Goal: Information Seeking & Learning: Learn about a topic

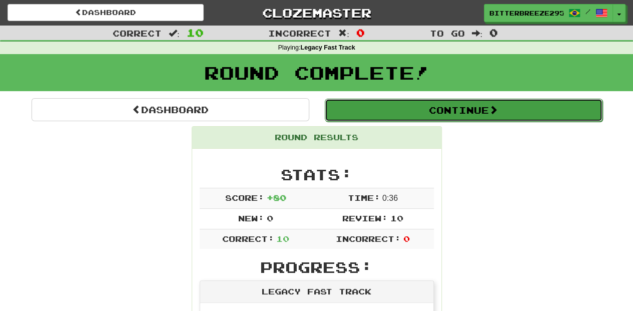
click at [414, 104] on button "Continue" at bounding box center [464, 110] width 278 height 23
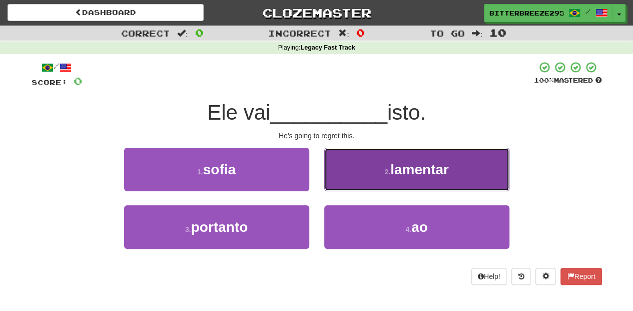
click at [338, 174] on button "2 . lamentar" at bounding box center [416, 170] width 185 height 44
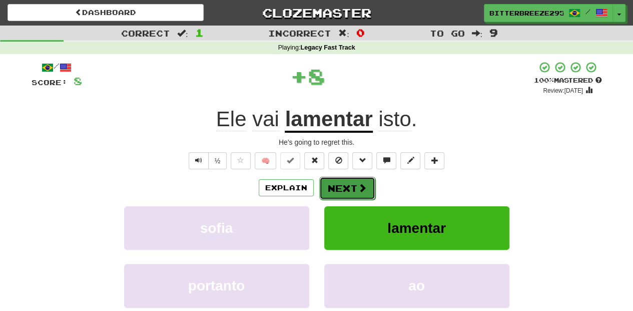
click at [330, 184] on button "Next" at bounding box center [347, 188] width 56 height 23
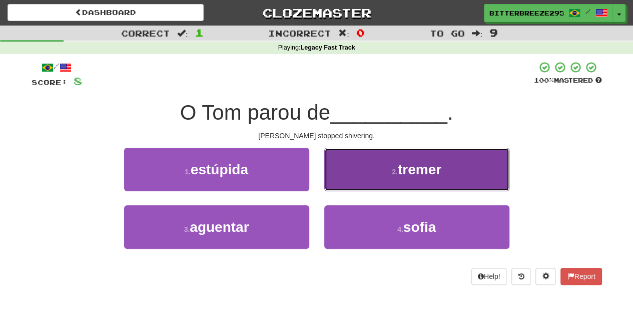
click at [338, 184] on button "2 . tremer" at bounding box center [416, 170] width 185 height 44
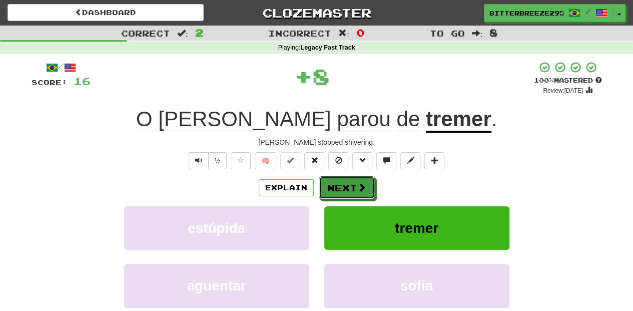
click at [338, 184] on button "Next" at bounding box center [347, 187] width 56 height 23
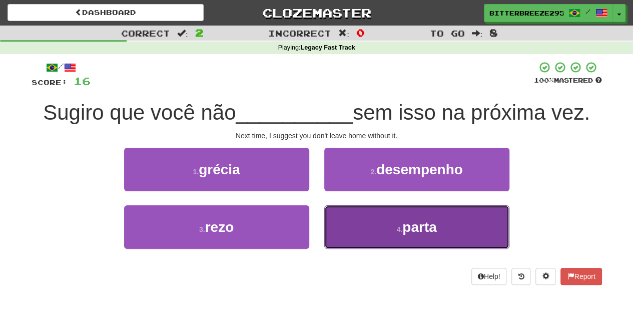
click at [353, 220] on button "4 . parta" at bounding box center [416, 227] width 185 height 44
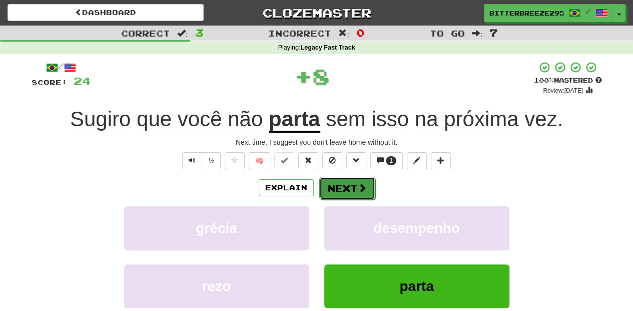
click at [347, 188] on button "Next" at bounding box center [347, 188] width 56 height 23
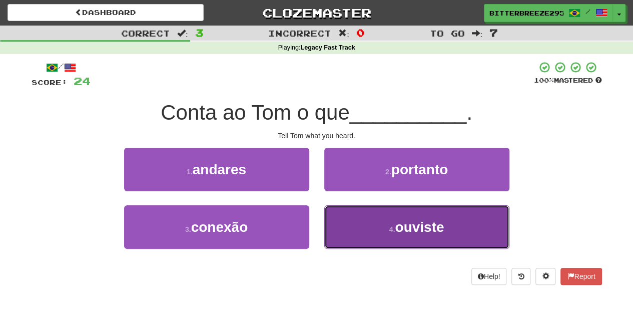
click at [351, 226] on button "4 . ouviste" at bounding box center [416, 227] width 185 height 44
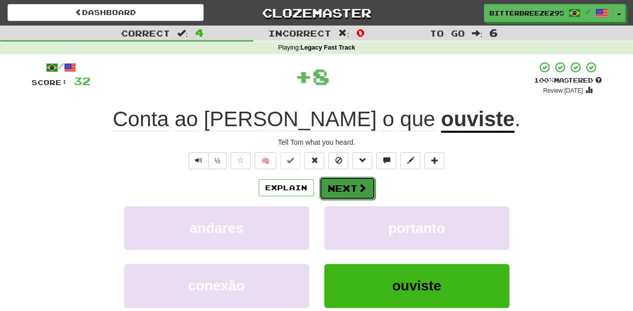
click at [345, 188] on button "Next" at bounding box center [347, 188] width 56 height 23
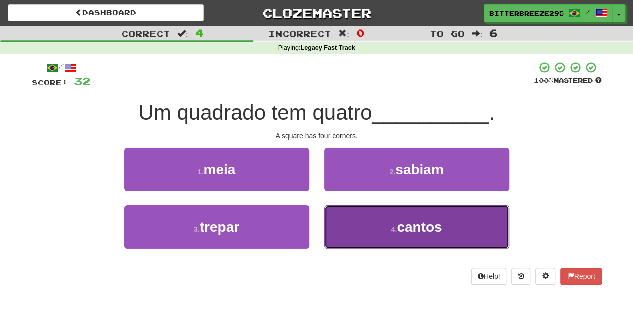
click at [343, 209] on button "4 . cantos" at bounding box center [416, 227] width 185 height 44
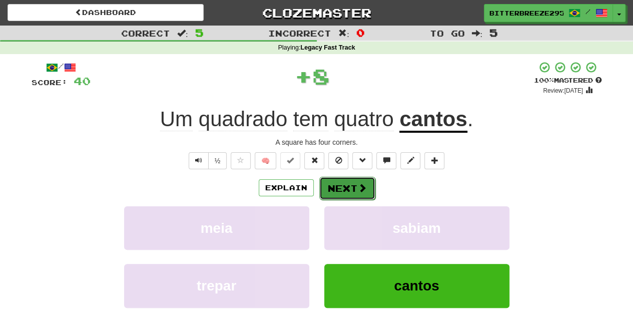
click at [339, 183] on button "Next" at bounding box center [347, 188] width 56 height 23
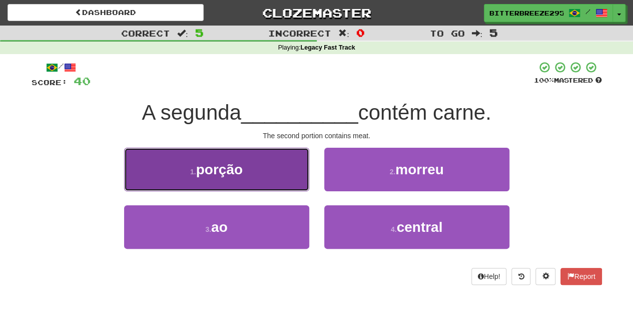
click at [273, 181] on button "1 . porção" at bounding box center [216, 170] width 185 height 44
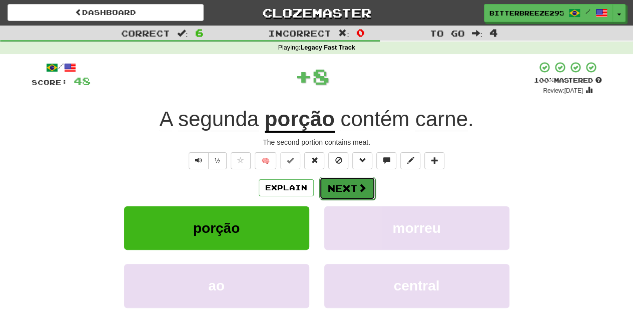
click at [332, 183] on button "Next" at bounding box center [347, 188] width 56 height 23
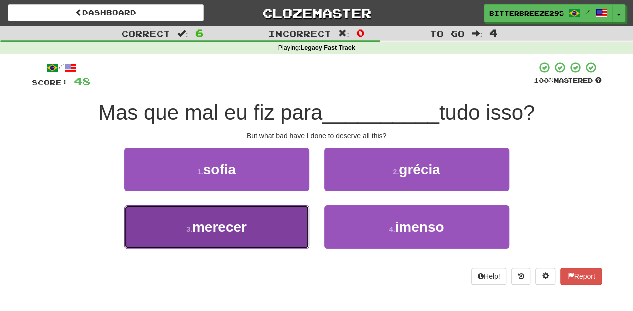
click at [288, 223] on button "3 . merecer" at bounding box center [216, 227] width 185 height 44
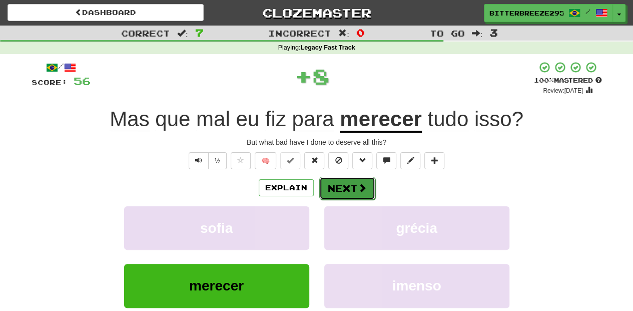
click at [330, 186] on button "Next" at bounding box center [347, 188] width 56 height 23
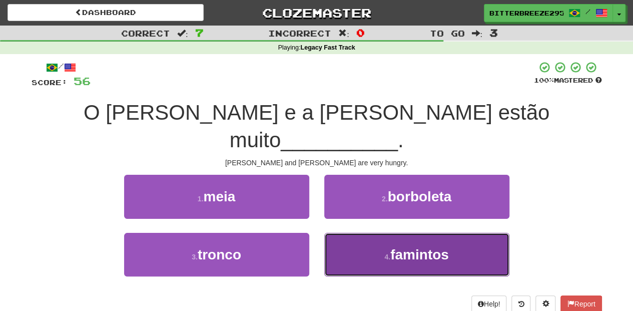
click at [339, 233] on button "4 . famintos" at bounding box center [416, 255] width 185 height 44
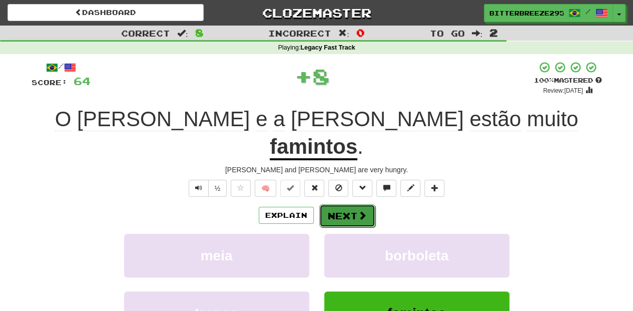
click at [330, 204] on button "Next" at bounding box center [347, 215] width 56 height 23
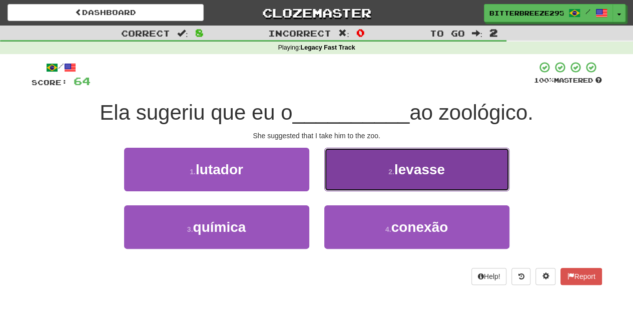
click at [331, 183] on button "2 . levasse" at bounding box center [416, 170] width 185 height 44
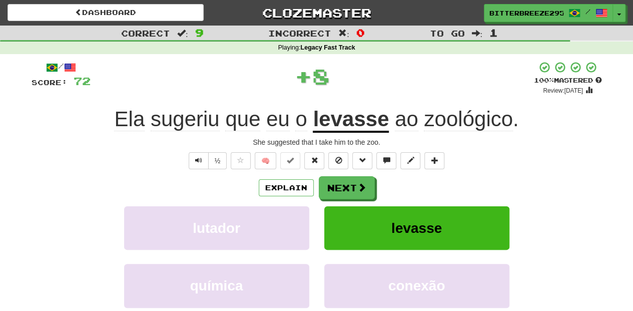
click at [331, 183] on button "Next" at bounding box center [347, 187] width 56 height 23
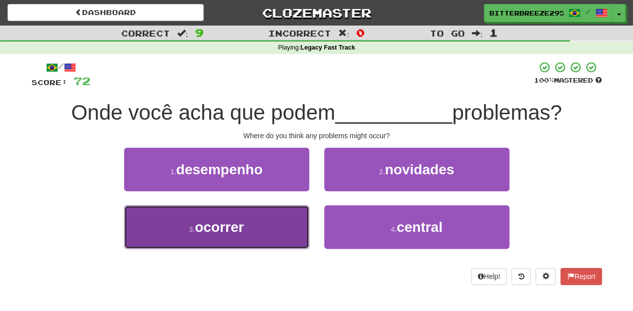
click at [289, 215] on button "3 . ocorrer" at bounding box center [216, 227] width 185 height 44
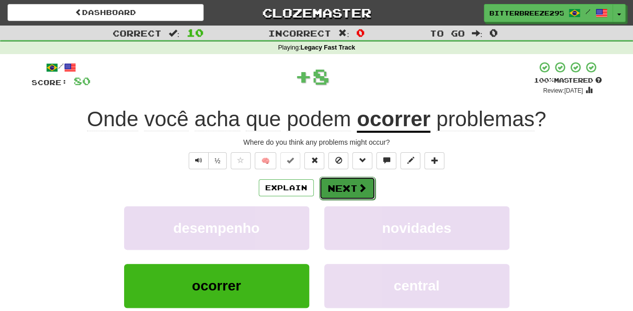
click at [324, 184] on button "Next" at bounding box center [347, 188] width 56 height 23
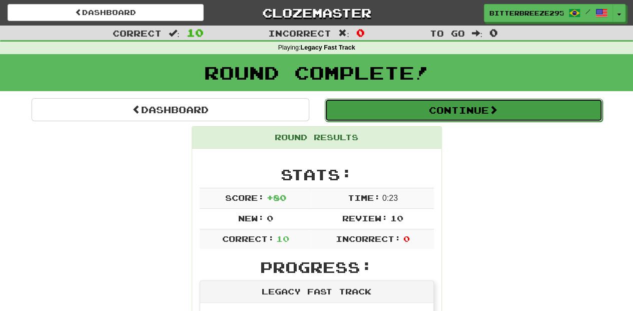
click at [358, 110] on button "Continue" at bounding box center [464, 110] width 278 height 23
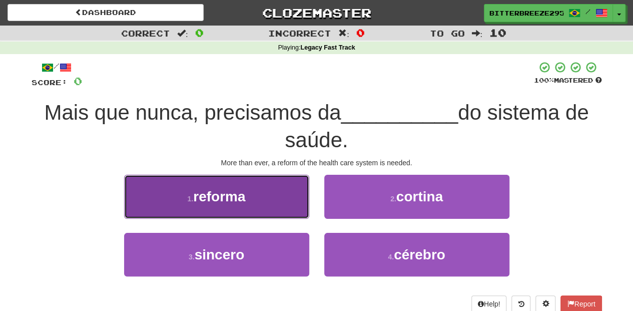
click at [270, 205] on button "1 . reforma" at bounding box center [216, 197] width 185 height 44
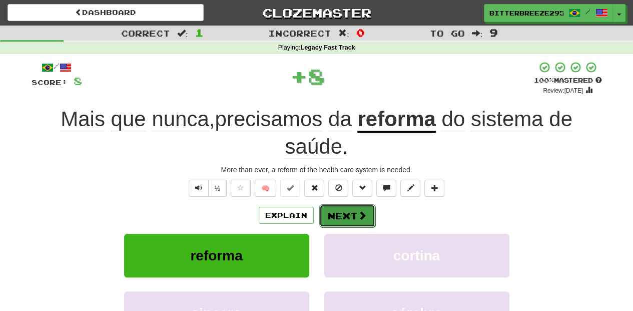
click at [333, 210] on button "Next" at bounding box center [347, 215] width 56 height 23
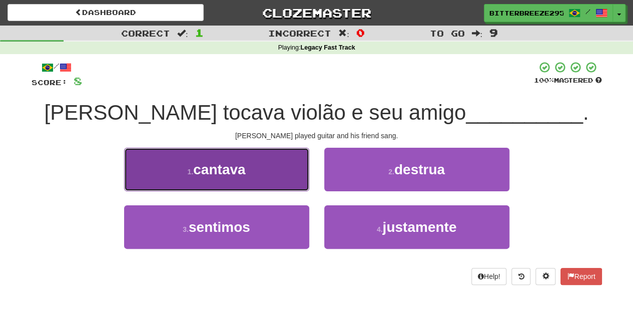
click at [264, 183] on button "1 . cantava" at bounding box center [216, 170] width 185 height 44
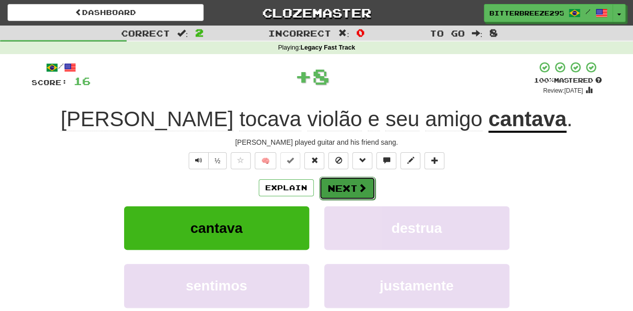
click at [334, 186] on button "Next" at bounding box center [347, 188] width 56 height 23
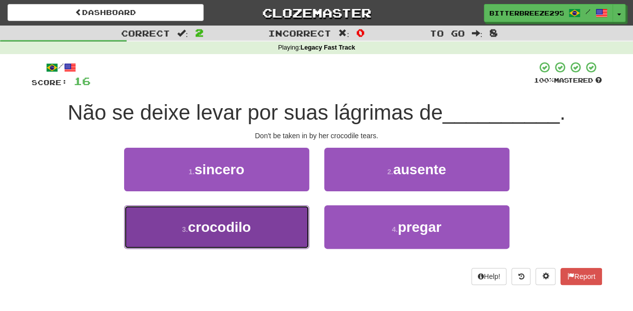
click at [261, 226] on button "3 . crocodilo" at bounding box center [216, 227] width 185 height 44
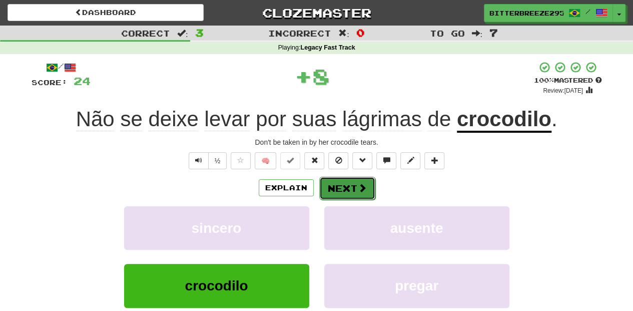
click at [325, 191] on button "Next" at bounding box center [347, 188] width 56 height 23
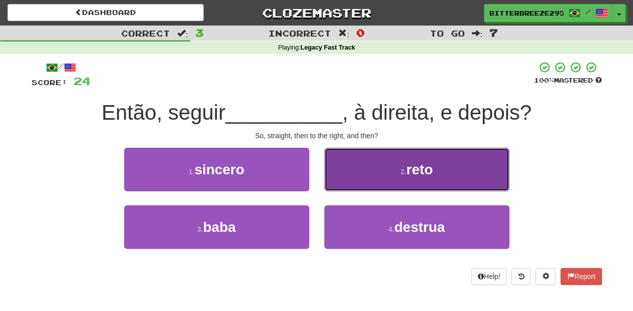
click at [340, 185] on button "2 . reto" at bounding box center [416, 170] width 185 height 44
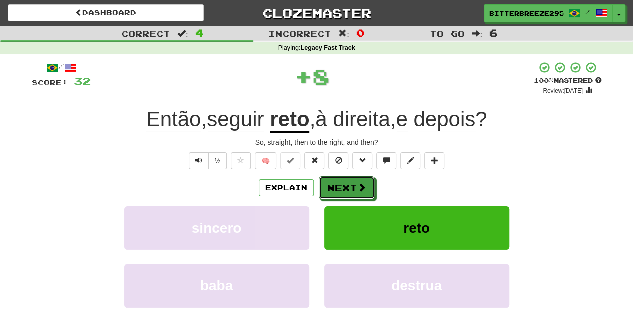
click at [340, 185] on button "Next" at bounding box center [347, 187] width 56 height 23
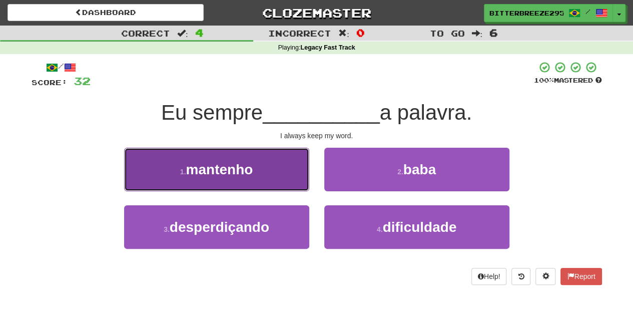
click at [262, 185] on button "1 . mantenho" at bounding box center [216, 170] width 185 height 44
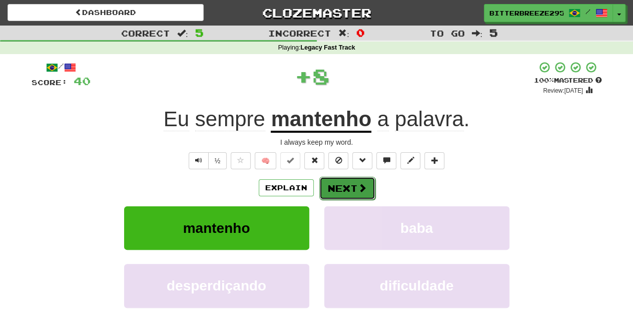
click at [341, 186] on button "Next" at bounding box center [347, 188] width 56 height 23
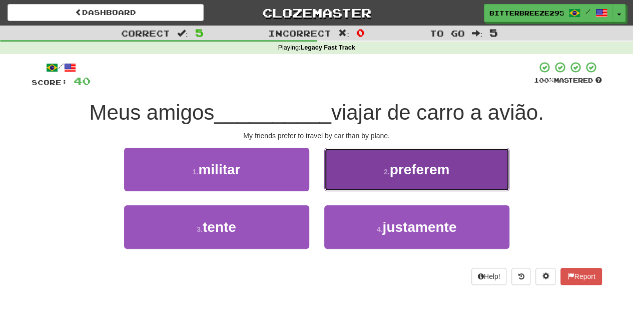
click at [343, 184] on button "2 . preferem" at bounding box center [416, 170] width 185 height 44
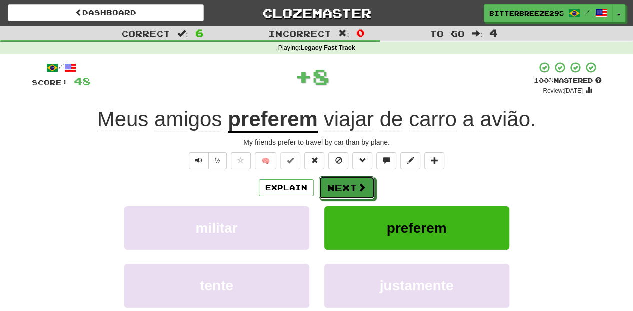
click at [343, 184] on button "Next" at bounding box center [347, 187] width 56 height 23
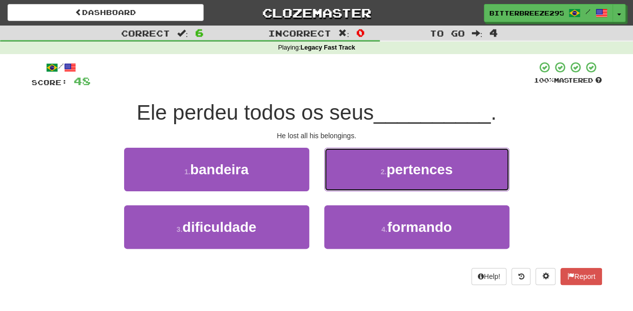
click at [343, 184] on button "2 . pertences" at bounding box center [416, 170] width 185 height 44
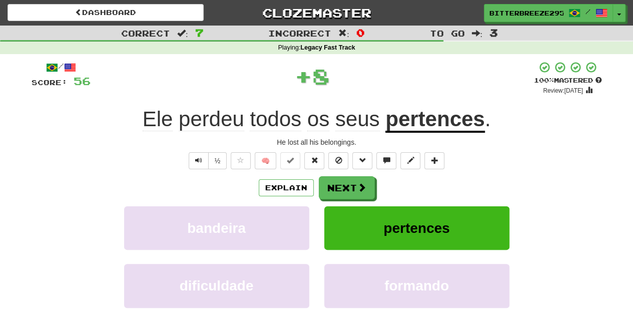
click at [343, 184] on button "Next" at bounding box center [347, 187] width 56 height 23
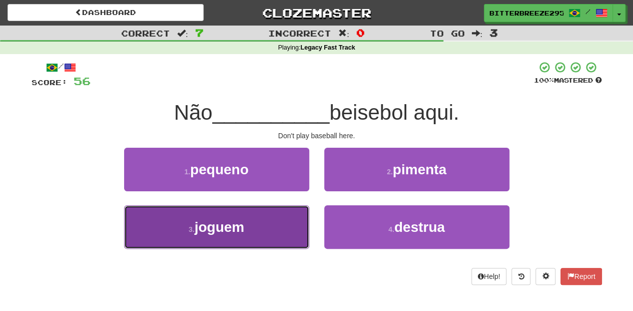
click at [251, 216] on button "3 . joguem" at bounding box center [216, 227] width 185 height 44
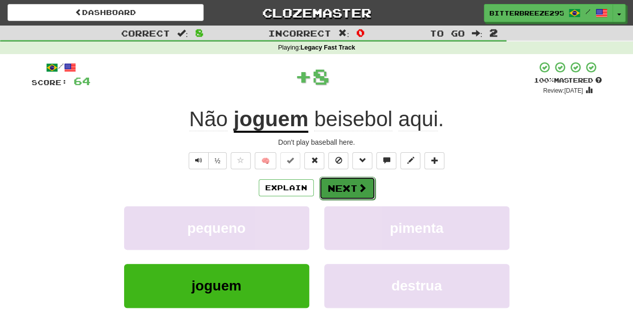
click at [335, 188] on button "Next" at bounding box center [347, 188] width 56 height 23
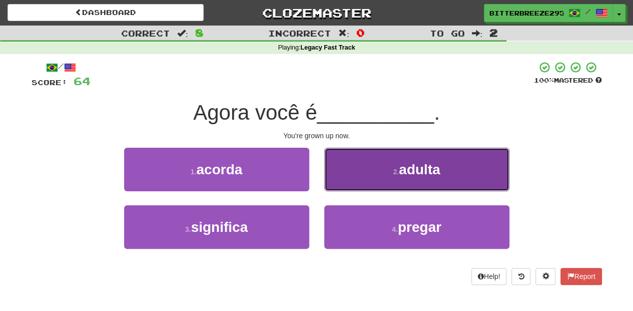
click at [353, 180] on button "2 . adulta" at bounding box center [416, 170] width 185 height 44
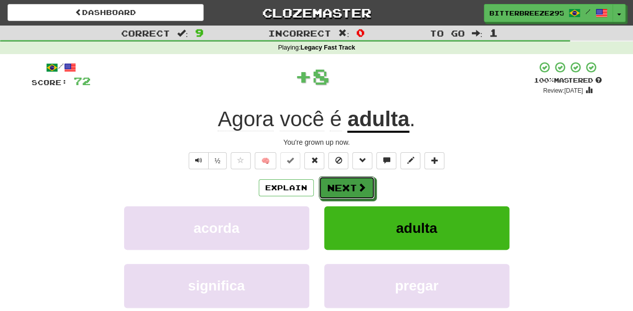
click at [353, 180] on button "Next" at bounding box center [347, 187] width 56 height 23
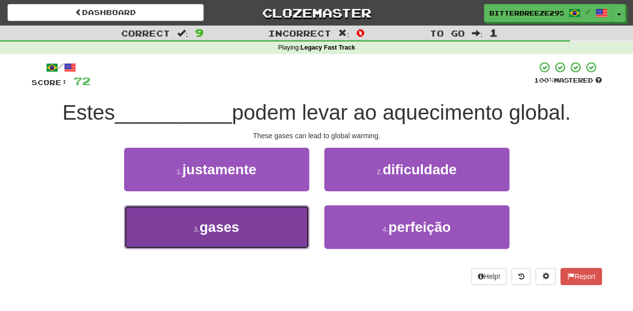
click at [255, 227] on button "3 . gases" at bounding box center [216, 227] width 185 height 44
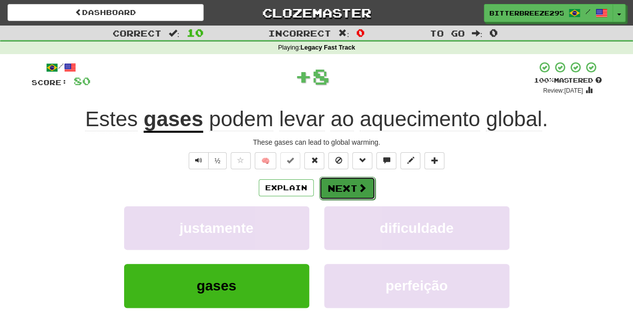
click at [338, 186] on button "Next" at bounding box center [347, 188] width 56 height 23
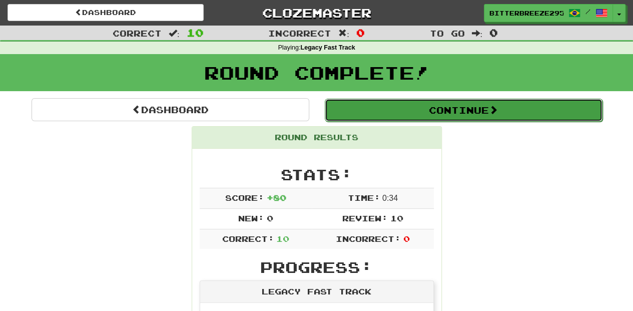
click at [372, 108] on button "Continue" at bounding box center [464, 110] width 278 height 23
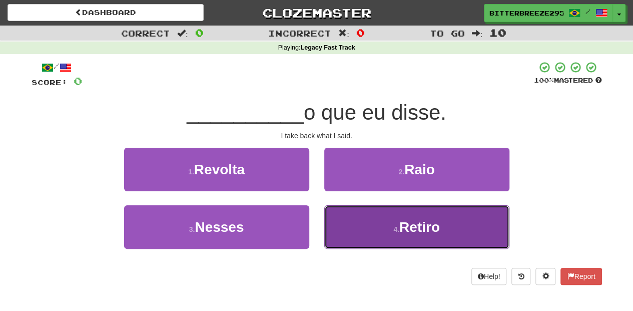
click at [342, 219] on button "4 . Retiro" at bounding box center [416, 227] width 185 height 44
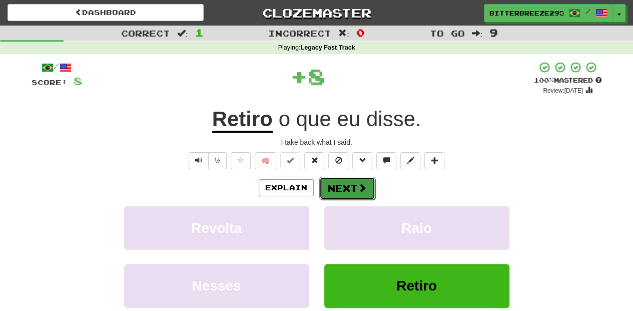
click at [330, 190] on button "Next" at bounding box center [347, 188] width 56 height 23
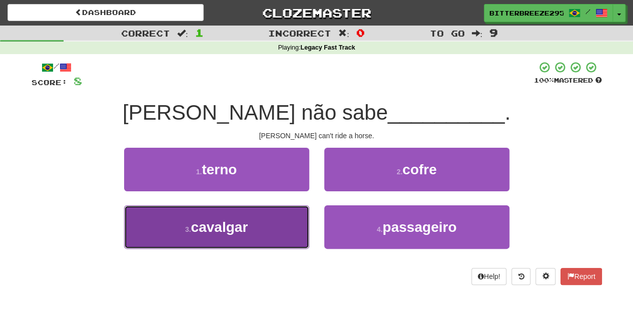
click at [284, 215] on button "3 . cavalgar" at bounding box center [216, 227] width 185 height 44
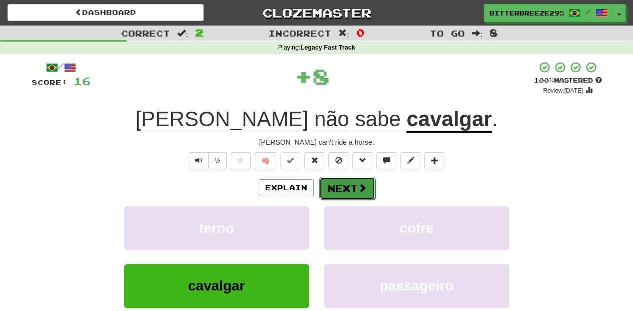
click at [332, 188] on button "Next" at bounding box center [347, 188] width 56 height 23
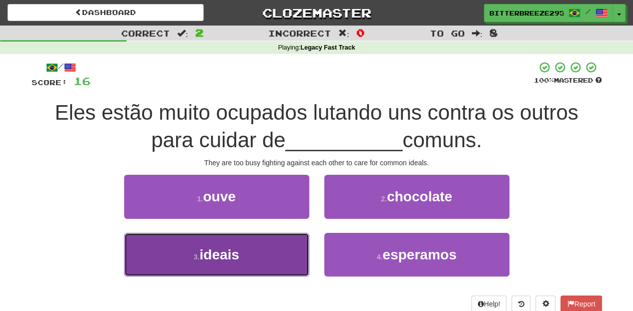
click at [270, 244] on button "3 . ideais" at bounding box center [216, 255] width 185 height 44
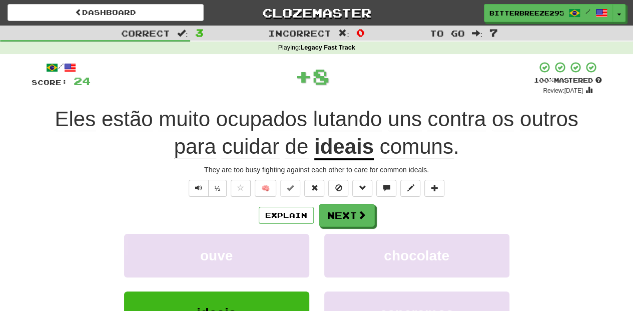
click at [357, 202] on div "/ Score: 24 + 8 100 % Mastered Review: 2026-03-16 Eles estão muito ocupados lut…" at bounding box center [317, 231] width 570 height 341
click at [356, 207] on button "Next" at bounding box center [347, 215] width 56 height 23
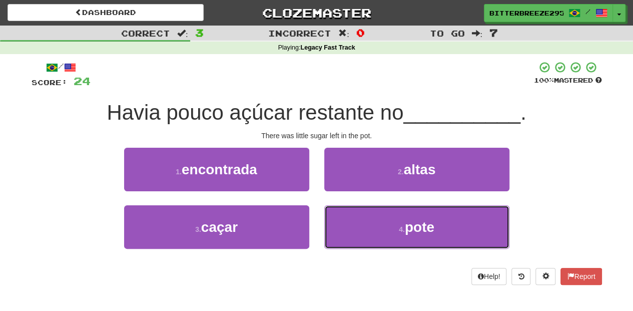
click at [356, 207] on button "4 . pote" at bounding box center [416, 227] width 185 height 44
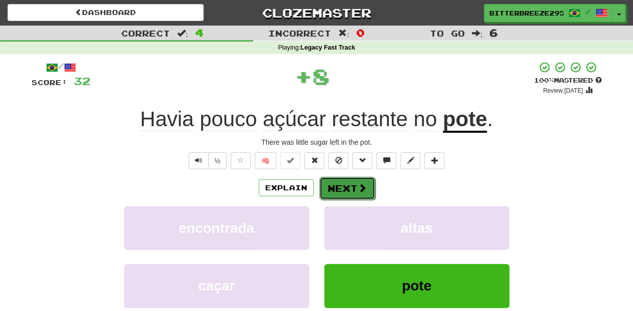
click at [358, 185] on span at bounding box center [362, 187] width 9 height 9
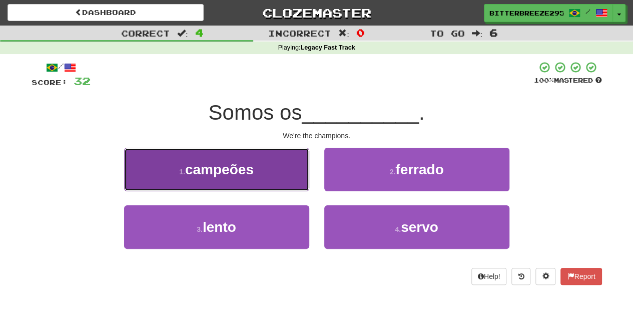
click at [275, 177] on button "1 . campeões" at bounding box center [216, 170] width 185 height 44
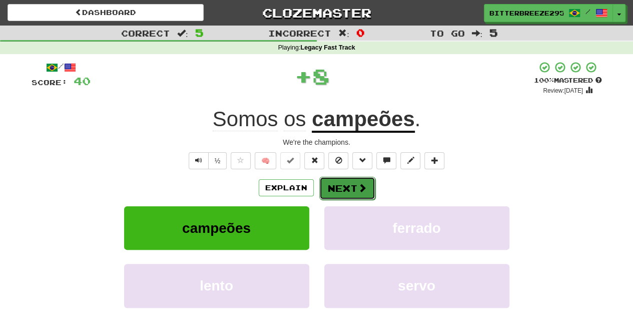
click at [334, 189] on button "Next" at bounding box center [347, 188] width 56 height 23
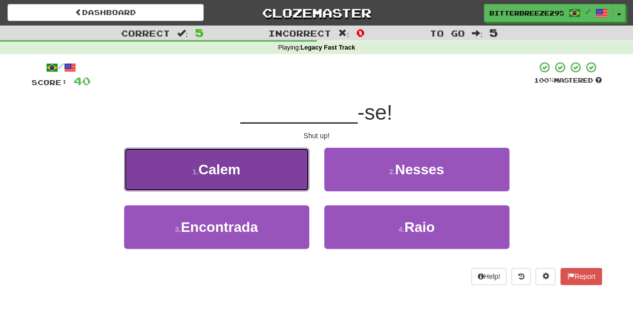
click at [281, 177] on button "1 . Calem" at bounding box center [216, 170] width 185 height 44
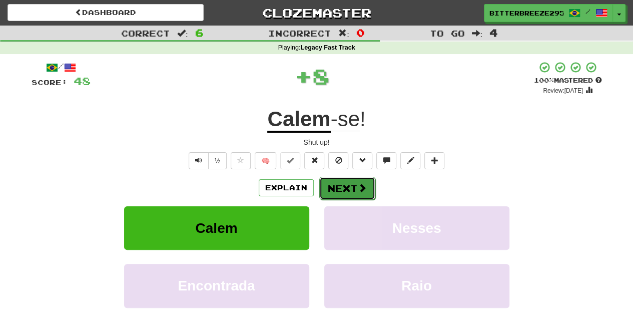
click at [335, 183] on button "Next" at bounding box center [347, 188] width 56 height 23
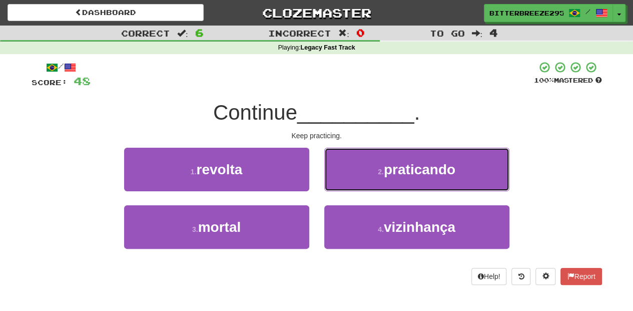
click at [335, 183] on button "2 . praticando" at bounding box center [416, 170] width 185 height 44
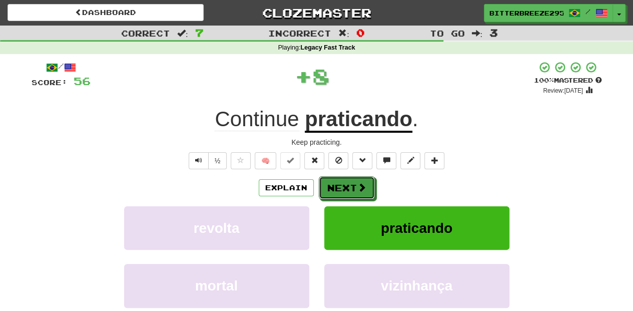
click at [335, 183] on button "Next" at bounding box center [347, 187] width 56 height 23
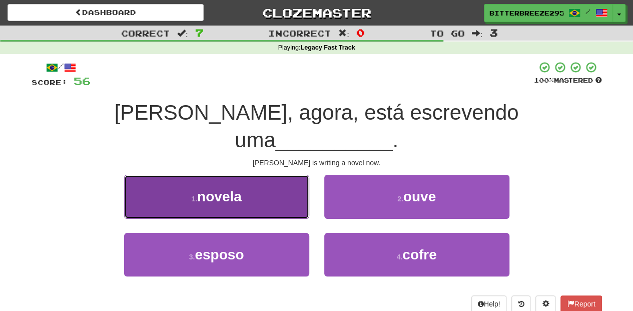
click at [269, 176] on button "1 . novela" at bounding box center [216, 197] width 185 height 44
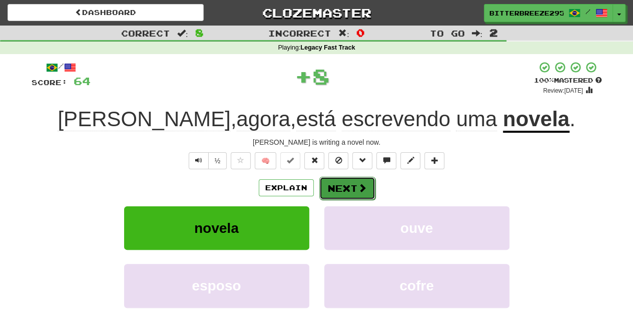
click at [335, 177] on button "Next" at bounding box center [347, 188] width 56 height 23
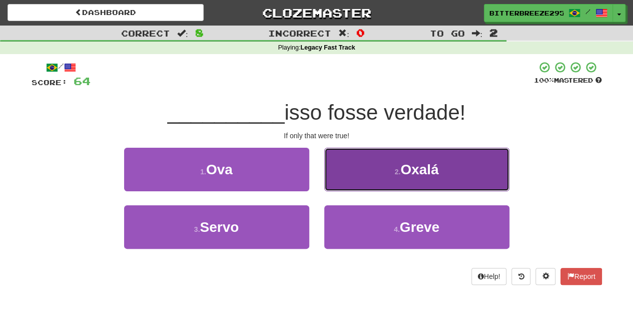
click at [340, 175] on button "2 . Oxalá" at bounding box center [416, 170] width 185 height 44
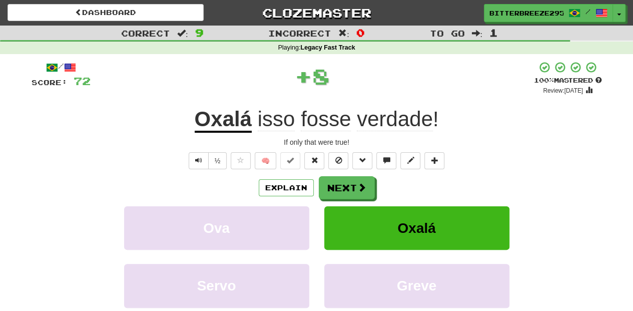
click at [340, 175] on div "/ Score: 72 + 8 100 % Mastered Review: 2026-03-16 Oxalá isso fosse verdade ! If…" at bounding box center [317, 218] width 570 height 314
drag, startPoint x: 340, startPoint y: 175, endPoint x: 334, endPoint y: 186, distance: 12.1
click at [334, 186] on button "Next" at bounding box center [347, 188] width 56 height 23
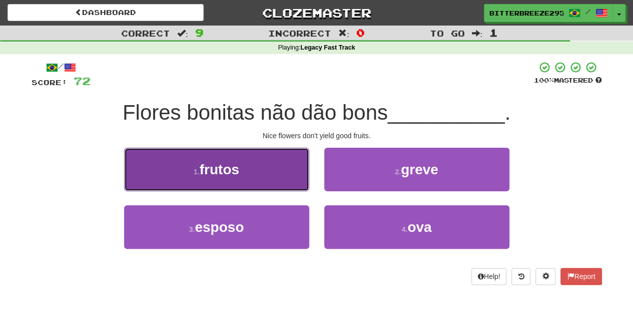
click at [264, 173] on button "1 . frutos" at bounding box center [216, 170] width 185 height 44
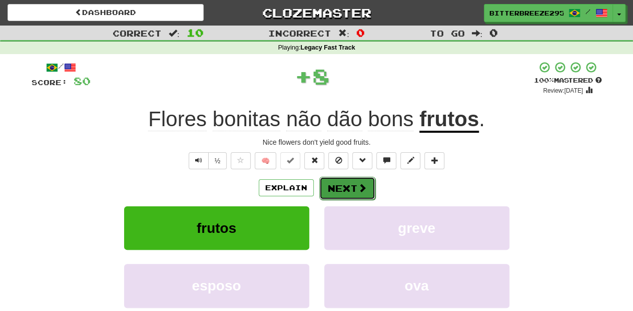
click at [332, 198] on button "Next" at bounding box center [347, 188] width 56 height 23
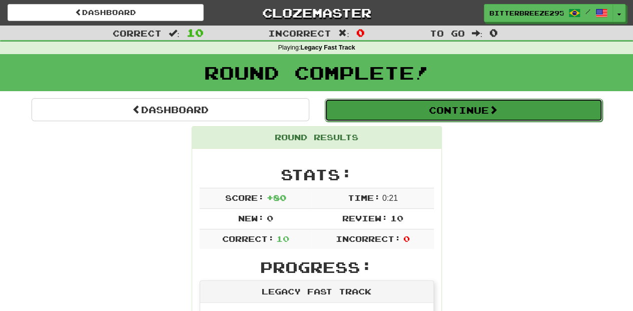
click at [382, 110] on button "Continue" at bounding box center [464, 110] width 278 height 23
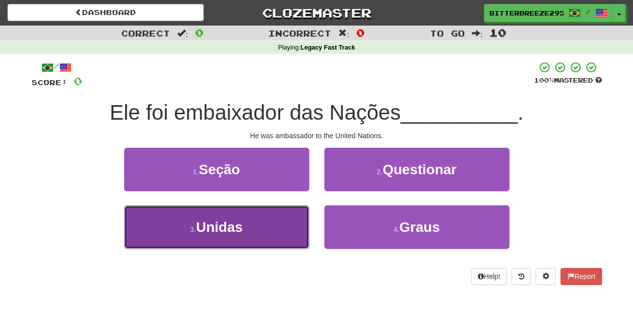
click at [288, 216] on button "3 . Unidas" at bounding box center [216, 227] width 185 height 44
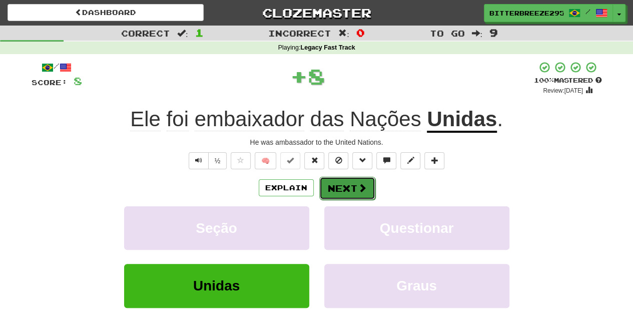
click at [352, 192] on button "Next" at bounding box center [347, 188] width 56 height 23
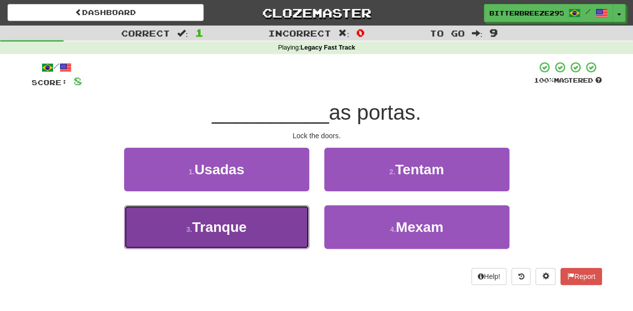
click at [279, 230] on button "3 . Tranque" at bounding box center [216, 227] width 185 height 44
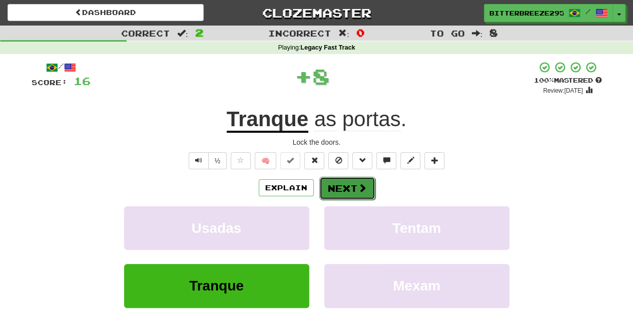
click at [353, 182] on button "Next" at bounding box center [347, 188] width 56 height 23
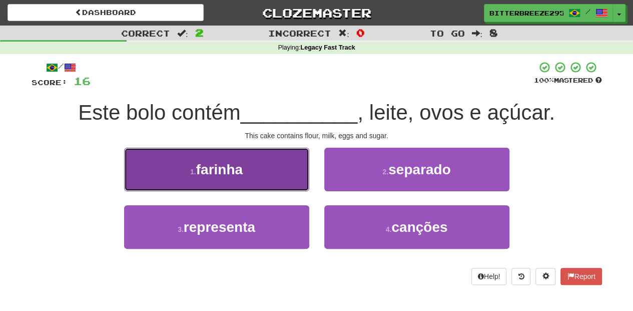
click at [296, 187] on button "1 . farinha" at bounding box center [216, 170] width 185 height 44
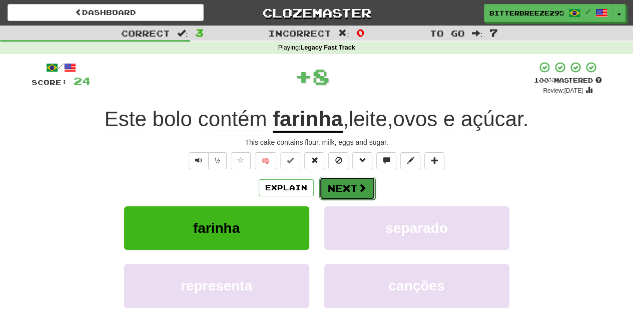
click at [327, 186] on button "Next" at bounding box center [347, 188] width 56 height 23
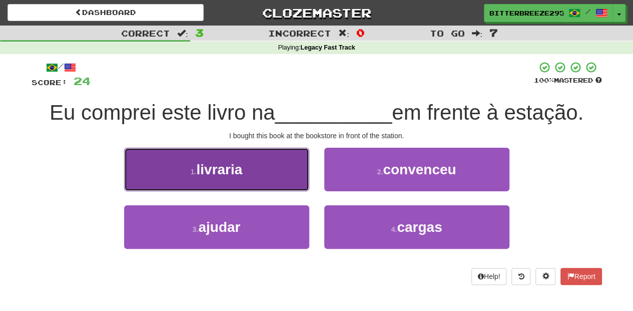
click at [271, 184] on button "1 . livraria" at bounding box center [216, 170] width 185 height 44
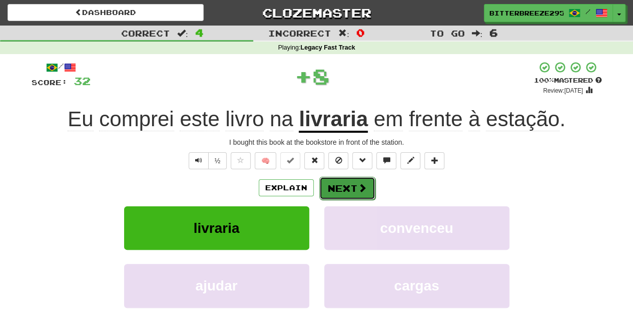
click at [338, 184] on button "Next" at bounding box center [347, 188] width 56 height 23
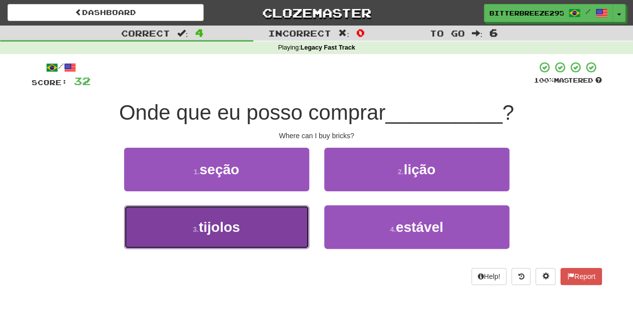
click at [277, 222] on button "3 . tijolos" at bounding box center [216, 227] width 185 height 44
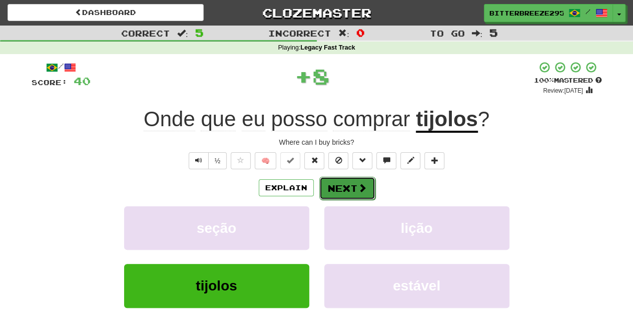
click at [344, 194] on button "Next" at bounding box center [347, 188] width 56 height 23
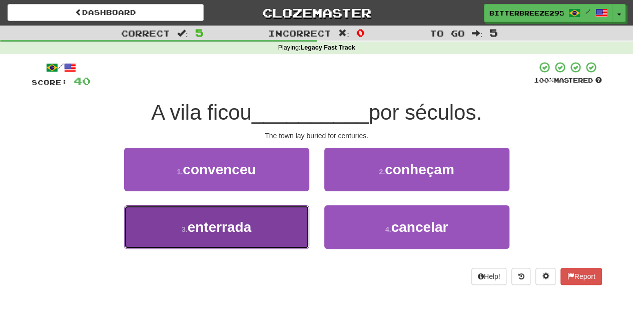
click at [270, 227] on button "3 . enterrada" at bounding box center [216, 227] width 185 height 44
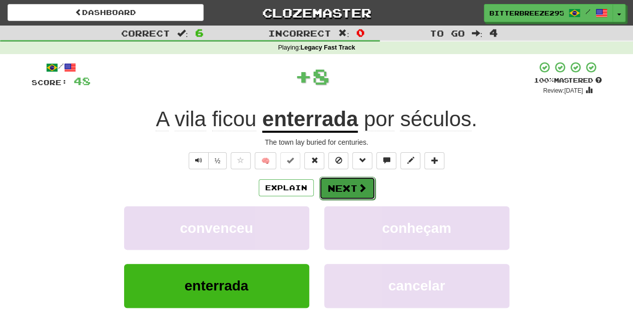
click at [347, 185] on button "Next" at bounding box center [347, 188] width 56 height 23
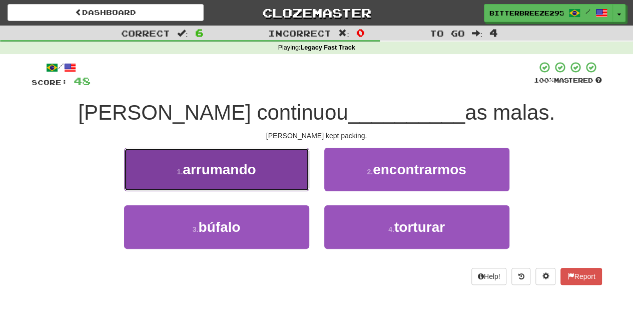
click at [289, 183] on button "1 . arrumando" at bounding box center [216, 170] width 185 height 44
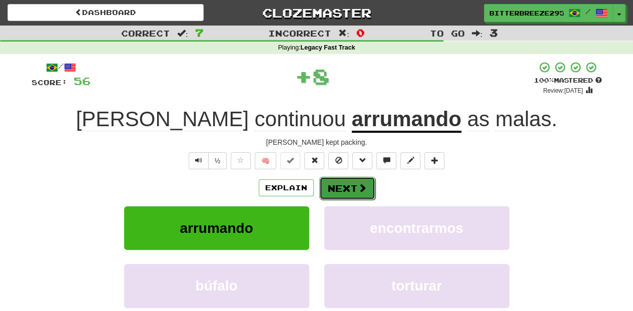
click at [335, 185] on button "Next" at bounding box center [347, 188] width 56 height 23
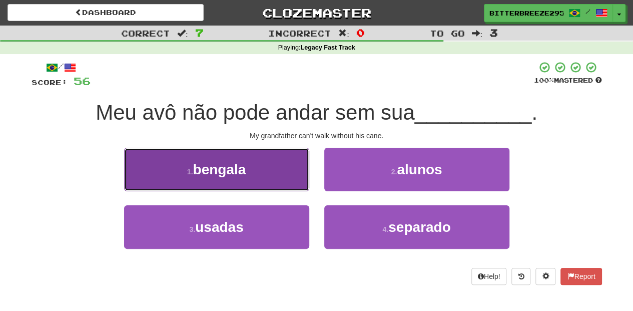
click at [271, 183] on button "1 . bengala" at bounding box center [216, 170] width 185 height 44
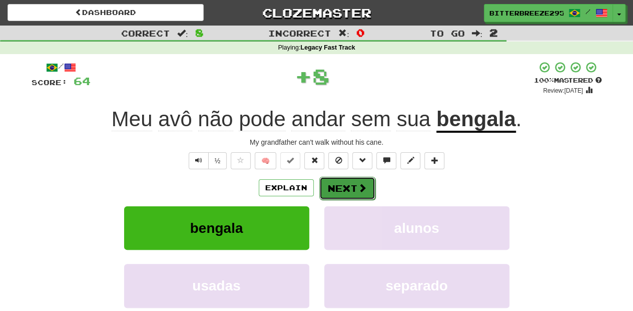
click at [332, 186] on button "Next" at bounding box center [347, 188] width 56 height 23
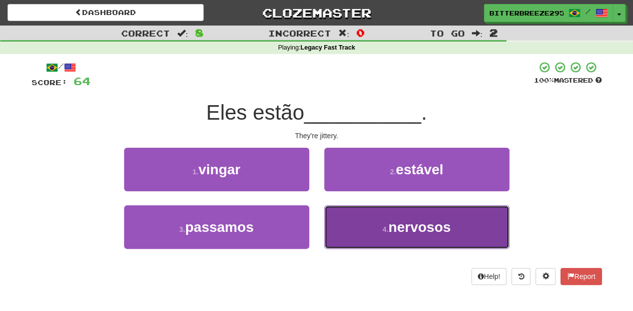
click at [356, 224] on button "4 . nervosos" at bounding box center [416, 227] width 185 height 44
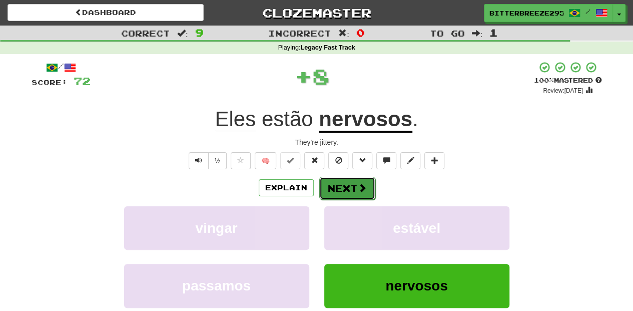
click at [348, 185] on button "Next" at bounding box center [347, 188] width 56 height 23
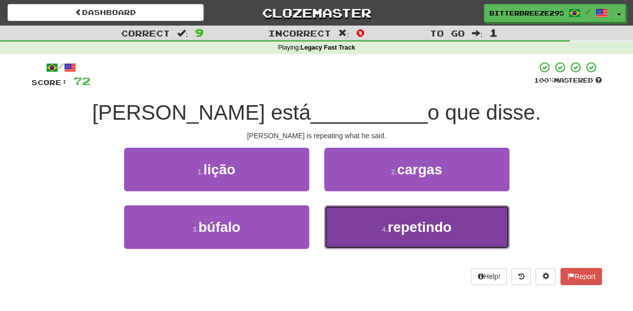
click at [341, 214] on button "4 . repetindo" at bounding box center [416, 227] width 185 height 44
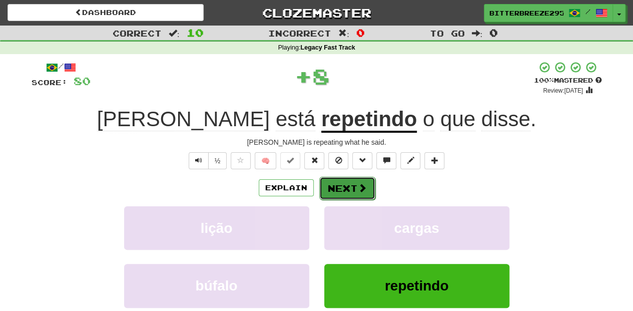
click at [338, 184] on button "Next" at bounding box center [347, 188] width 56 height 23
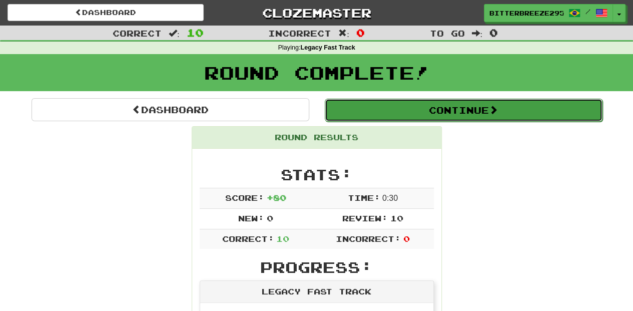
click at [346, 109] on button "Continue" at bounding box center [464, 110] width 278 height 23
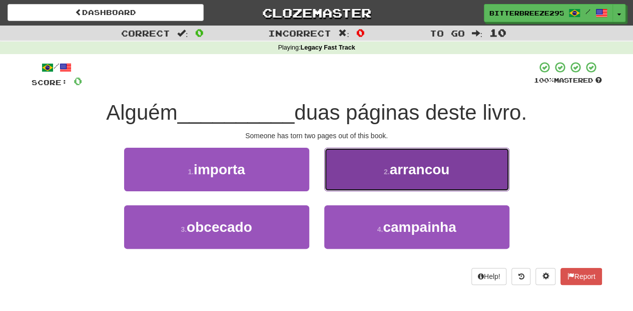
click at [362, 175] on button "2 . arrancou" at bounding box center [416, 170] width 185 height 44
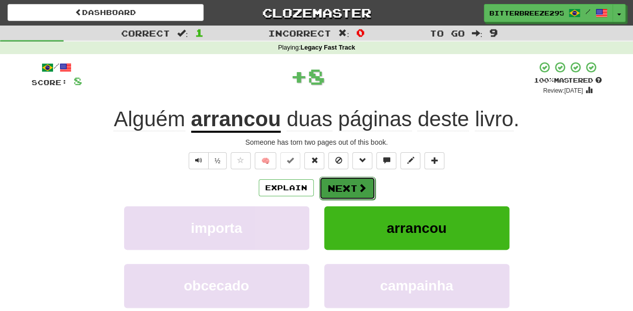
click at [338, 186] on button "Next" at bounding box center [347, 188] width 56 height 23
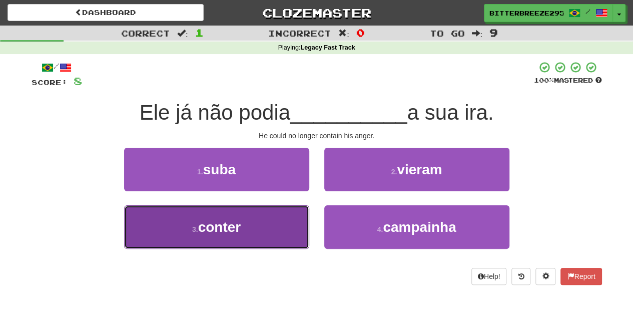
click at [271, 220] on button "3 . conter" at bounding box center [216, 227] width 185 height 44
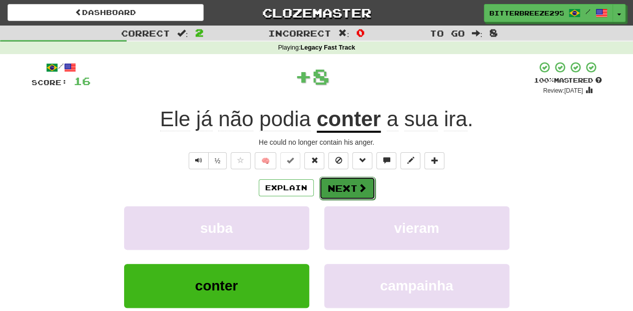
click at [337, 186] on button "Next" at bounding box center [347, 188] width 56 height 23
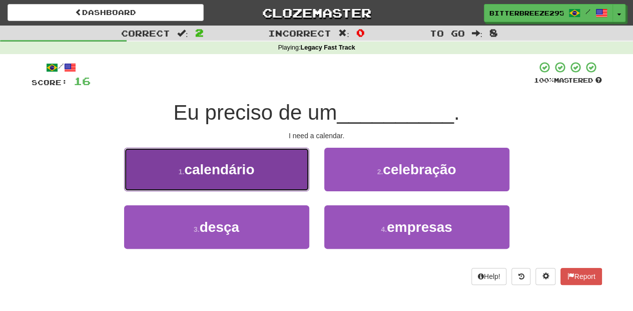
click at [269, 174] on button "1 . calendário" at bounding box center [216, 170] width 185 height 44
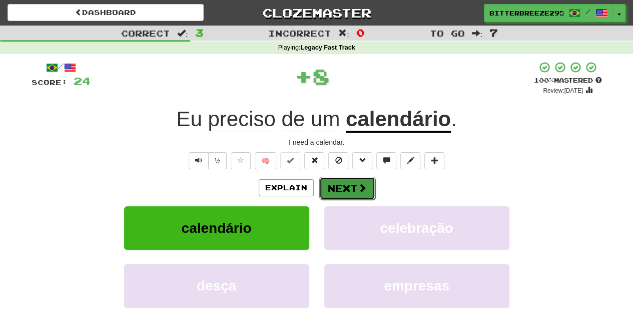
click at [345, 185] on button "Next" at bounding box center [347, 188] width 56 height 23
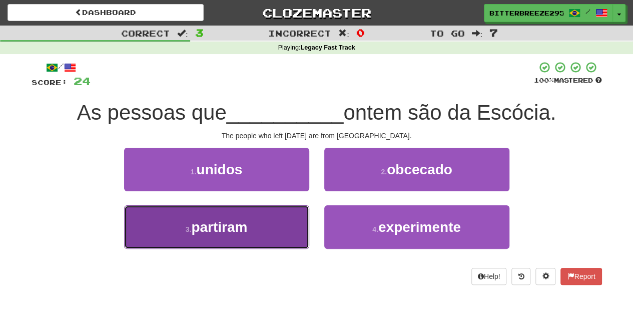
click at [277, 228] on button "3 . partiram" at bounding box center [216, 227] width 185 height 44
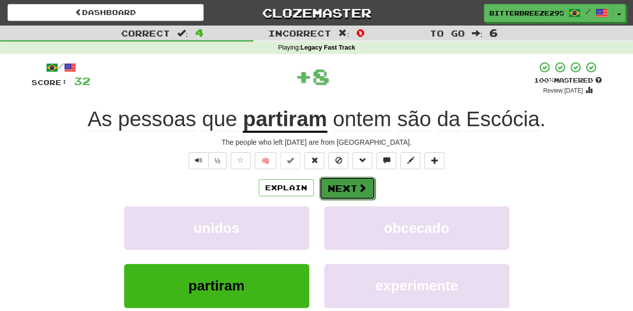
click at [341, 191] on button "Next" at bounding box center [347, 188] width 56 height 23
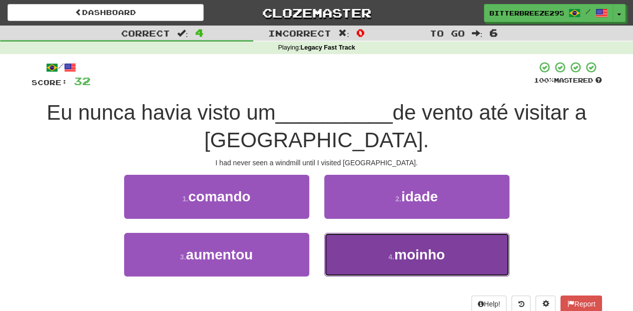
click at [344, 233] on button "4 . moinho" at bounding box center [416, 255] width 185 height 44
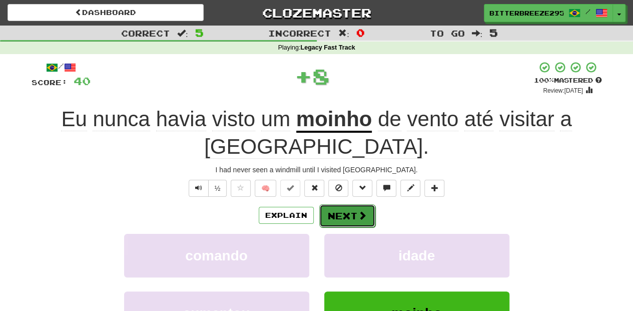
click at [345, 212] on button "Next" at bounding box center [347, 215] width 56 height 23
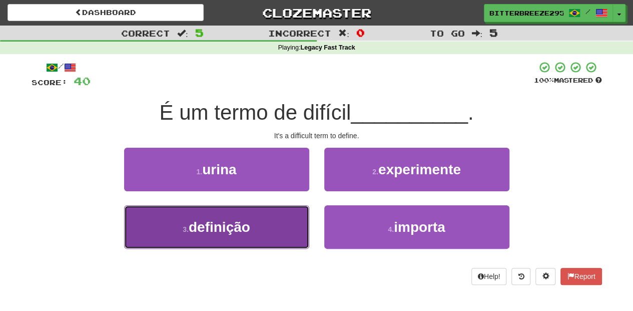
click at [274, 232] on button "3 . definição" at bounding box center [216, 227] width 185 height 44
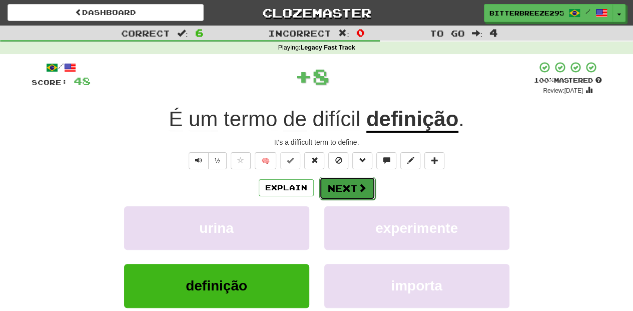
click at [346, 185] on button "Next" at bounding box center [347, 188] width 56 height 23
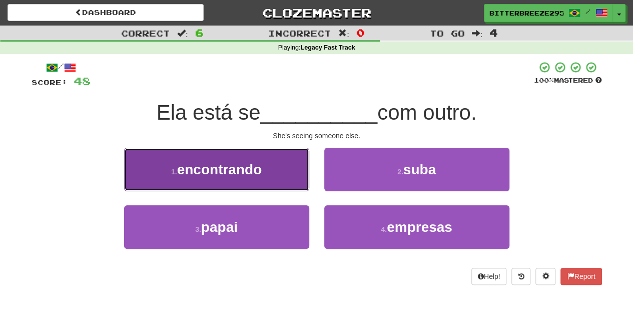
click at [272, 183] on button "1 . encontrando" at bounding box center [216, 170] width 185 height 44
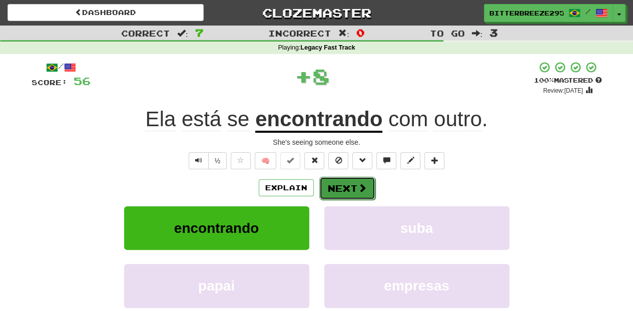
click at [349, 194] on button "Next" at bounding box center [347, 188] width 56 height 23
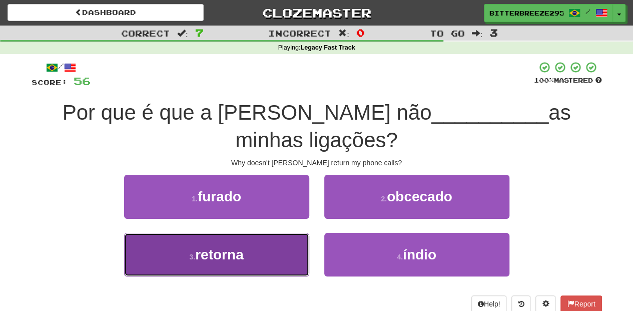
click at [264, 233] on button "3 . retorna" at bounding box center [216, 255] width 185 height 44
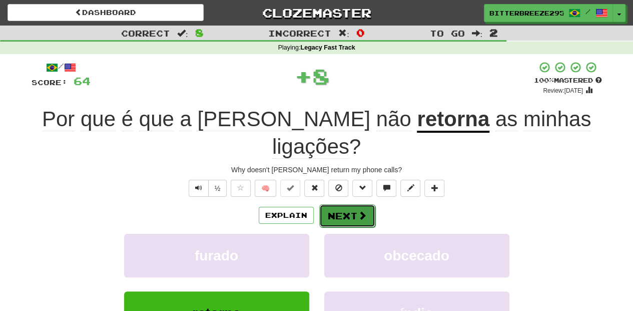
click at [349, 204] on button "Next" at bounding box center [347, 215] width 56 height 23
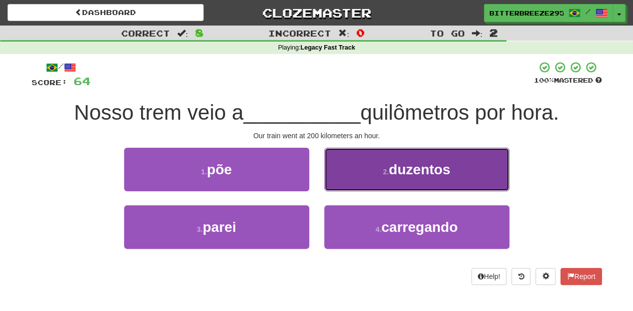
click at [370, 179] on button "2 . duzentos" at bounding box center [416, 170] width 185 height 44
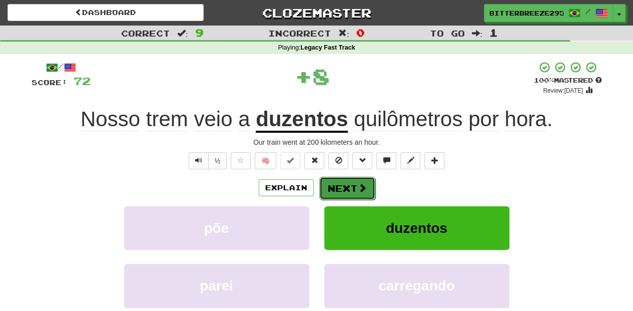
click at [366, 187] on button "Next" at bounding box center [347, 188] width 56 height 23
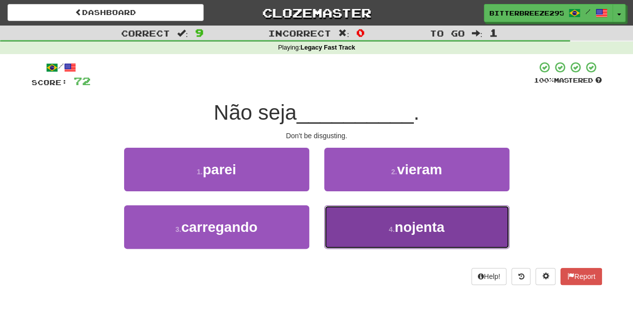
click at [351, 220] on button "4 . nojenta" at bounding box center [416, 227] width 185 height 44
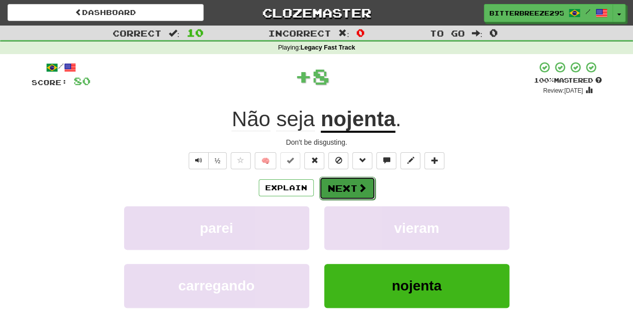
click at [349, 190] on button "Next" at bounding box center [347, 188] width 56 height 23
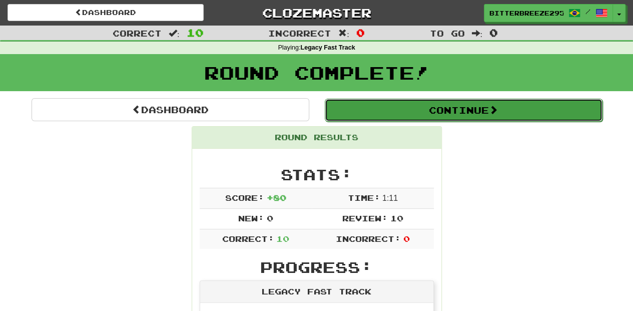
click at [398, 106] on button "Continue" at bounding box center [464, 110] width 278 height 23
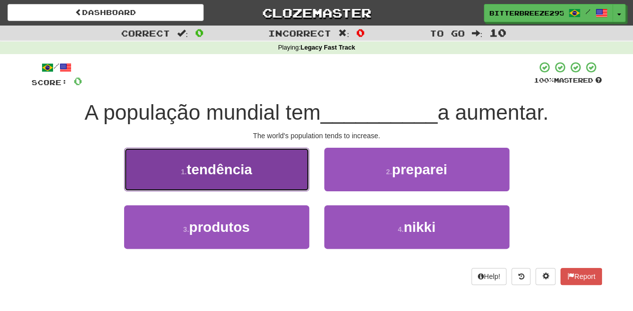
click at [253, 183] on button "1 . tendência" at bounding box center [216, 170] width 185 height 44
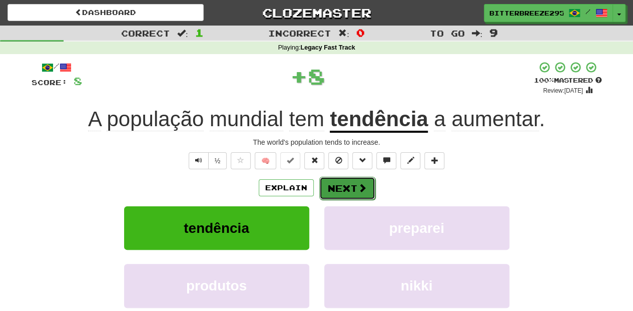
click at [325, 189] on button "Next" at bounding box center [347, 188] width 56 height 23
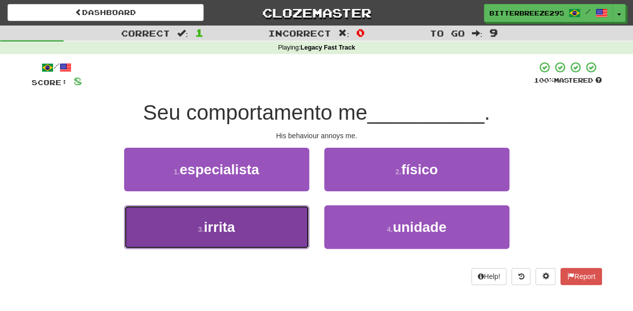
click at [284, 224] on button "3 . irrita" at bounding box center [216, 227] width 185 height 44
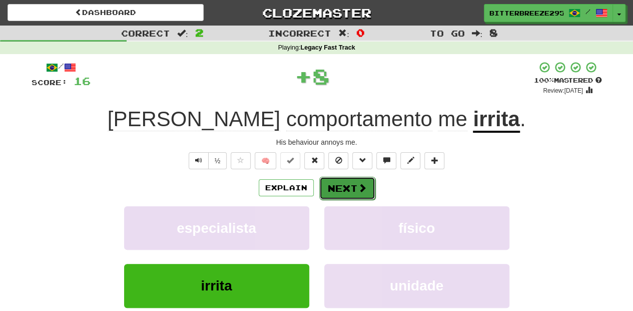
click at [333, 188] on button "Next" at bounding box center [347, 188] width 56 height 23
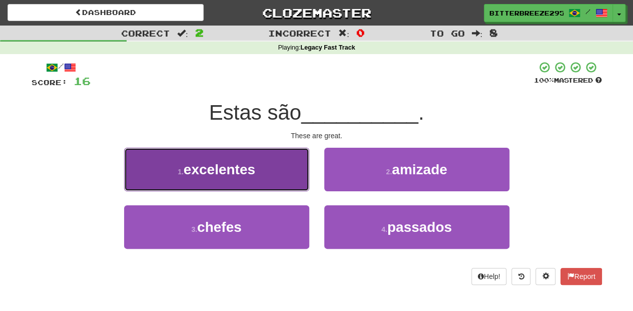
click at [279, 186] on button "1 . excelentes" at bounding box center [216, 170] width 185 height 44
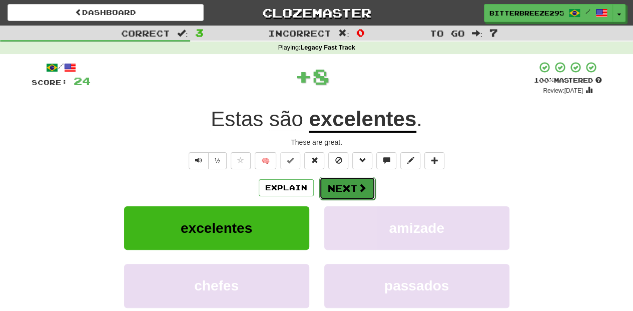
click at [332, 186] on button "Next" at bounding box center [347, 188] width 56 height 23
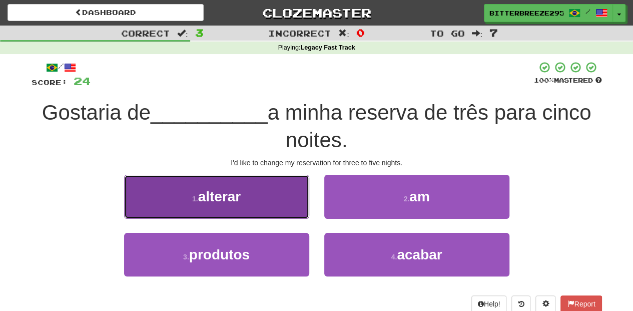
click at [263, 202] on button "1 . alterar" at bounding box center [216, 197] width 185 height 44
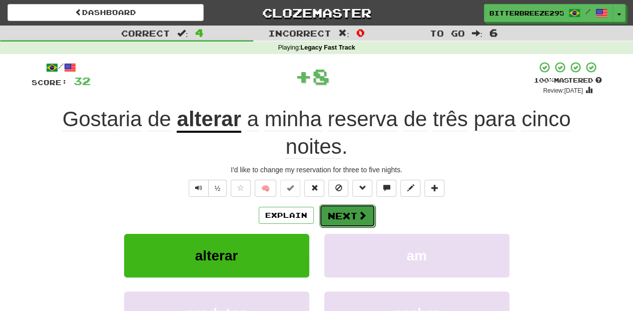
click at [326, 211] on button "Next" at bounding box center [347, 215] width 56 height 23
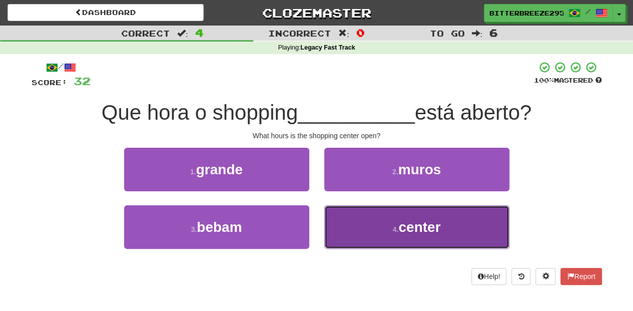
click at [344, 229] on button "4 . center" at bounding box center [416, 227] width 185 height 44
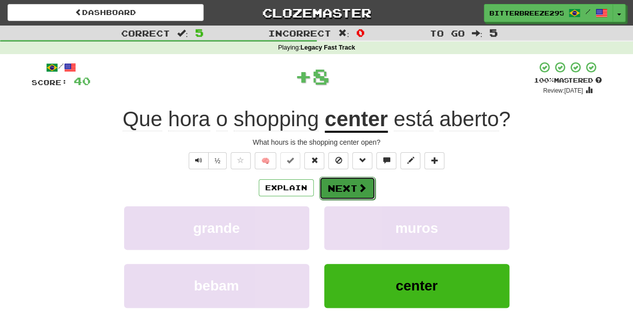
click at [343, 187] on button "Next" at bounding box center [347, 188] width 56 height 23
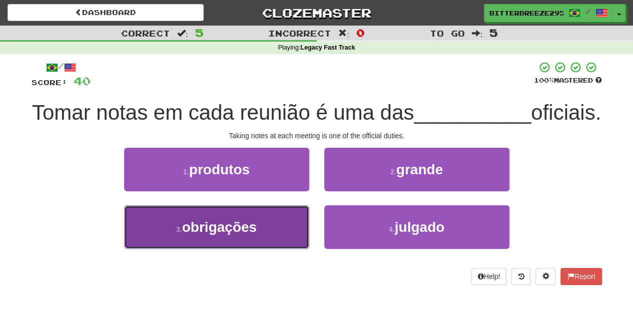
click at [263, 249] on button "3 . obrigações" at bounding box center [216, 227] width 185 height 44
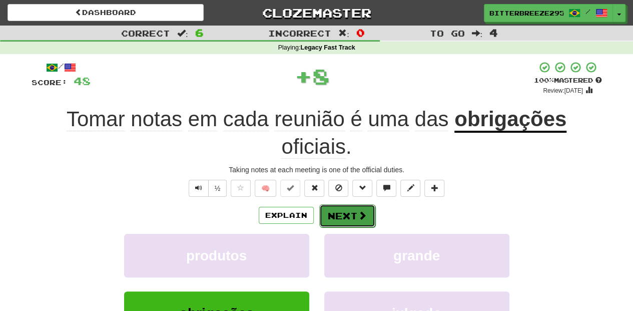
click at [334, 214] on button "Next" at bounding box center [347, 215] width 56 height 23
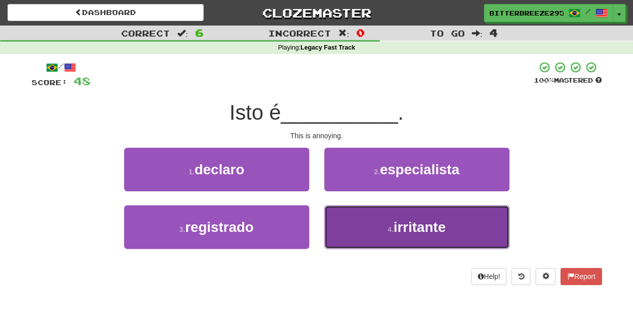
click at [361, 227] on button "4 . irritante" at bounding box center [416, 227] width 185 height 44
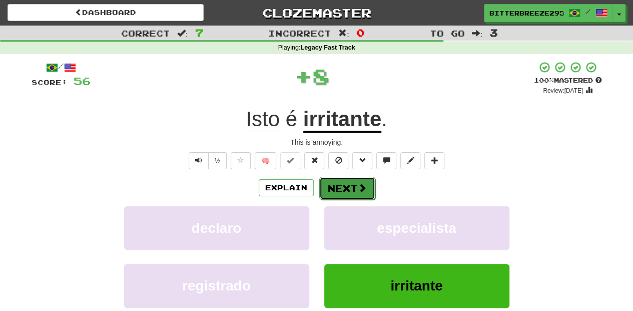
click at [345, 187] on button "Next" at bounding box center [347, 188] width 56 height 23
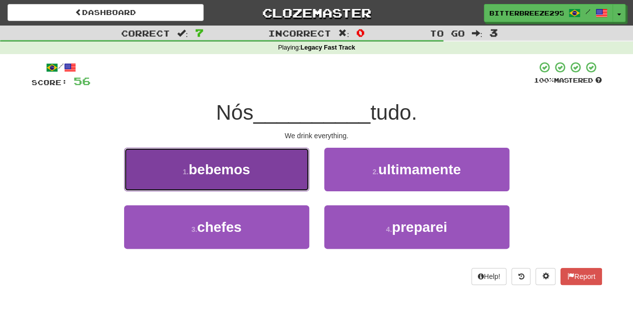
click at [282, 188] on button "1 . bebemos" at bounding box center [216, 170] width 185 height 44
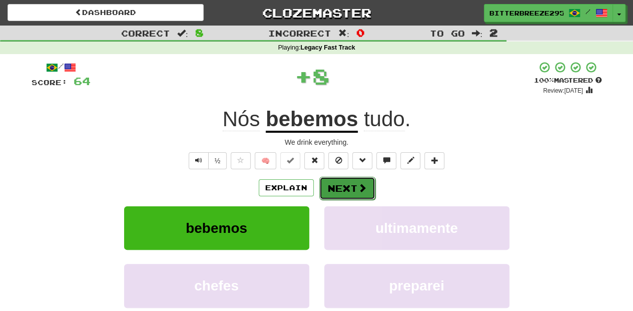
click at [338, 188] on button "Next" at bounding box center [347, 188] width 56 height 23
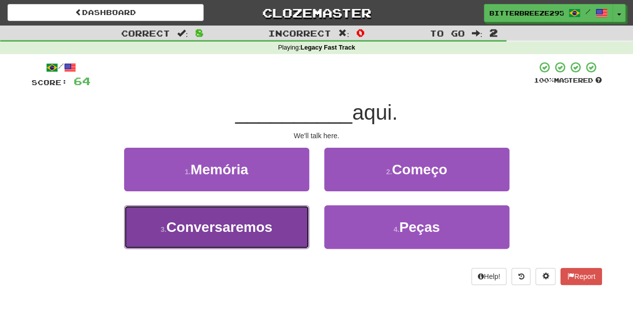
click at [285, 221] on button "3 . Conversaremos" at bounding box center [216, 227] width 185 height 44
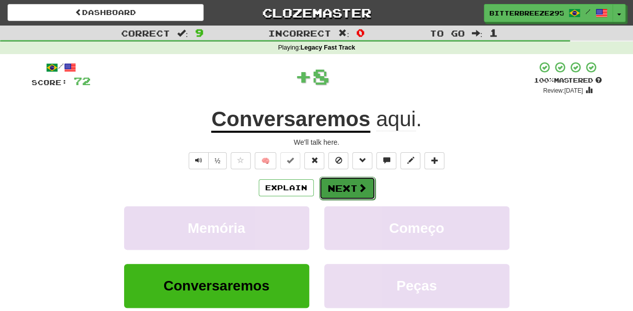
click at [348, 185] on button "Next" at bounding box center [347, 188] width 56 height 23
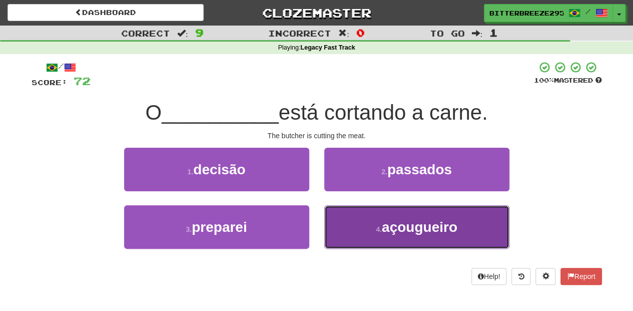
click at [358, 215] on button "4 . açougueiro" at bounding box center [416, 227] width 185 height 44
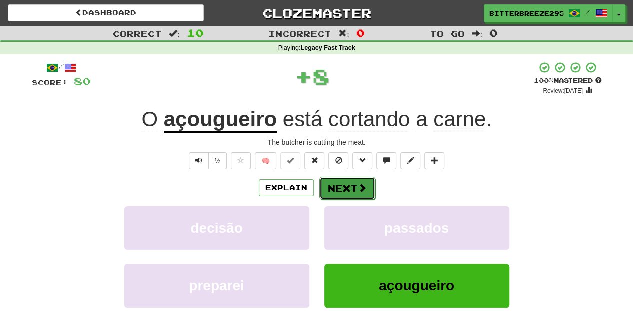
click at [334, 182] on button "Next" at bounding box center [347, 188] width 56 height 23
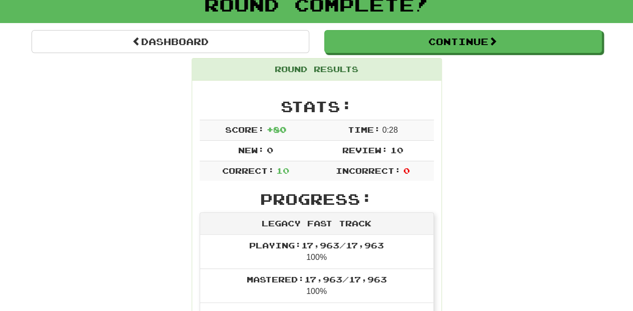
scroll to position [67, 0]
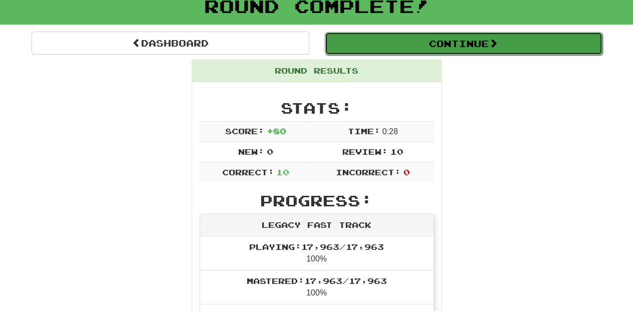
click at [389, 46] on button "Continue" at bounding box center [464, 43] width 278 height 23
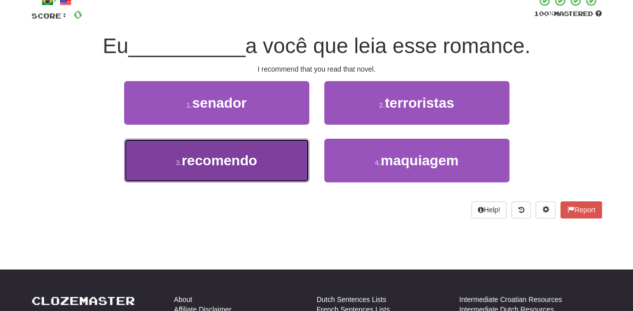
click at [264, 159] on button "3 . recomendo" at bounding box center [216, 161] width 185 height 44
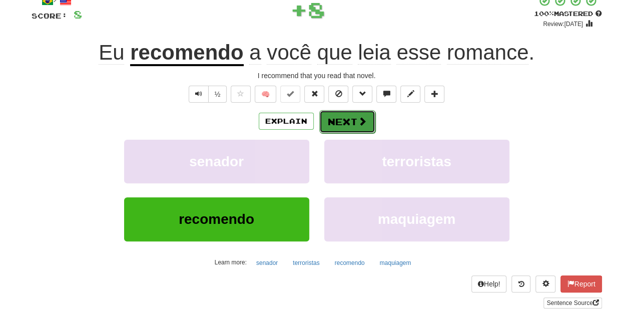
click at [335, 120] on button "Next" at bounding box center [347, 121] width 56 height 23
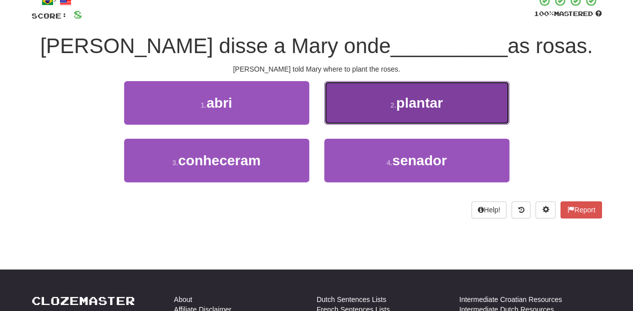
click at [360, 109] on button "2 . plantar" at bounding box center [416, 103] width 185 height 44
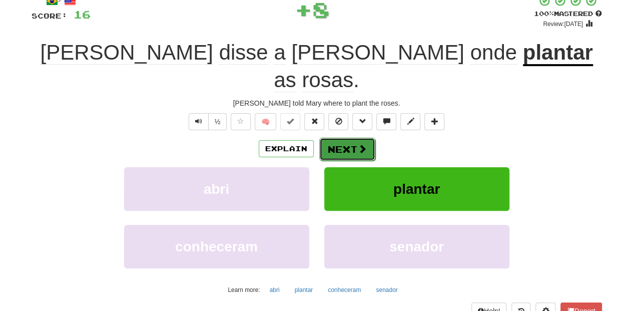
click at [334, 138] on button "Next" at bounding box center [347, 149] width 56 height 23
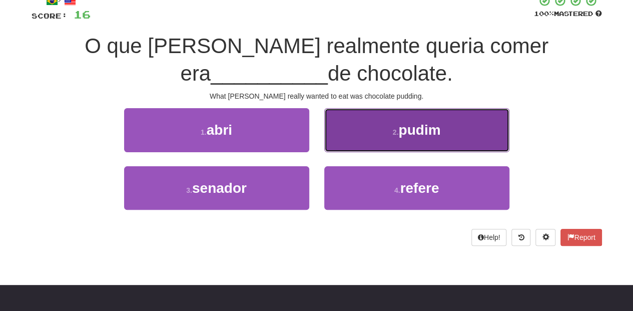
click at [341, 128] on button "2 . pudim" at bounding box center [416, 130] width 185 height 44
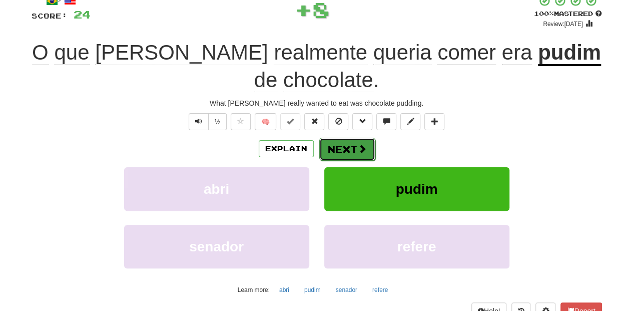
click at [331, 138] on button "Next" at bounding box center [347, 149] width 56 height 23
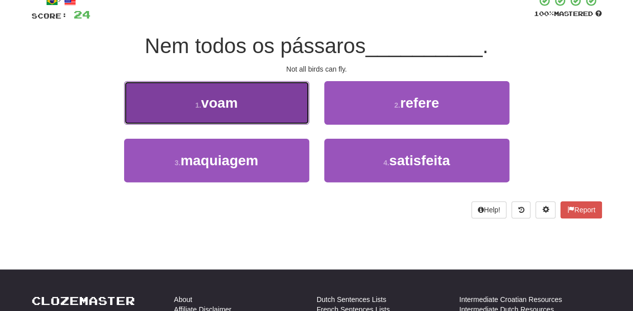
click at [278, 113] on button "1 . voam" at bounding box center [216, 103] width 185 height 44
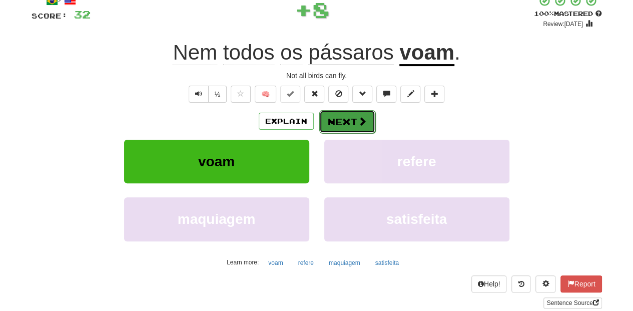
click at [350, 121] on button "Next" at bounding box center [347, 121] width 56 height 23
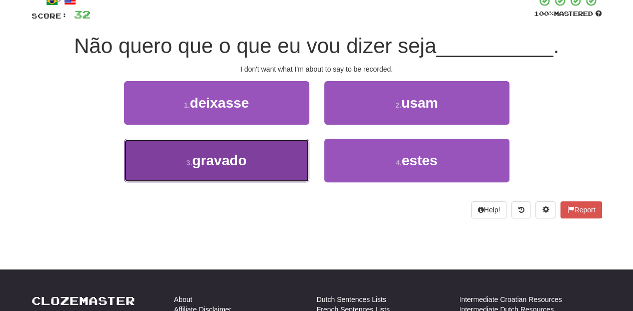
click at [286, 152] on button "3 . gravado" at bounding box center [216, 161] width 185 height 44
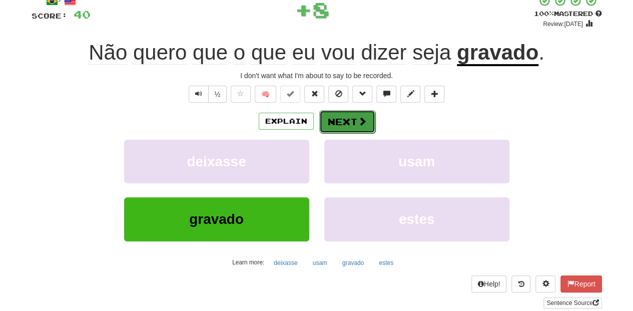
click at [347, 121] on button "Next" at bounding box center [347, 121] width 56 height 23
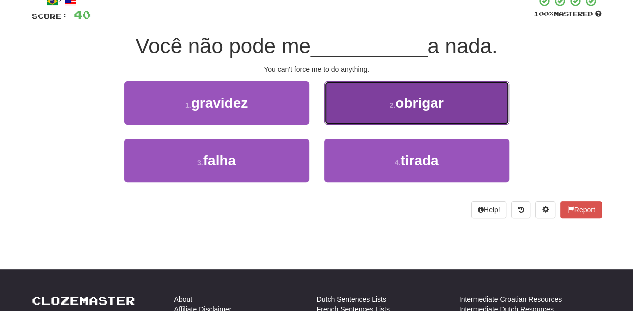
click at [343, 112] on button "2 . obrigar" at bounding box center [416, 103] width 185 height 44
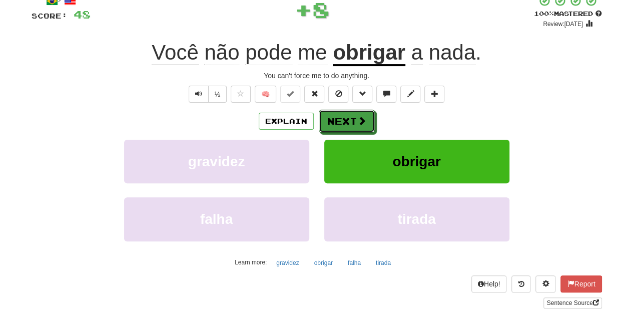
click at [343, 112] on button "Next" at bounding box center [347, 121] width 56 height 23
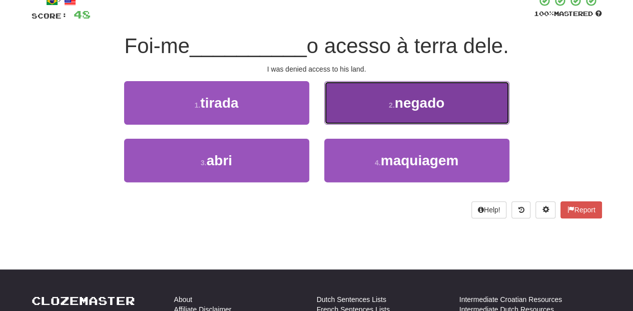
click at [355, 119] on button "2 . negado" at bounding box center [416, 103] width 185 height 44
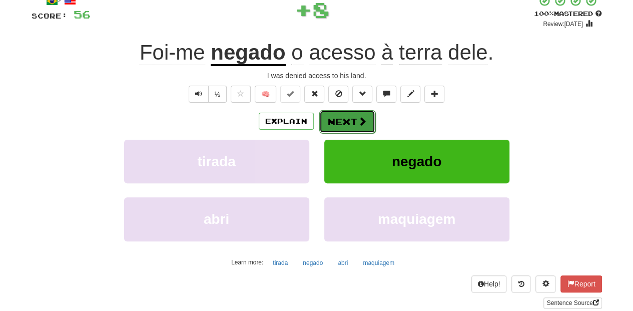
click at [354, 118] on button "Next" at bounding box center [347, 121] width 56 height 23
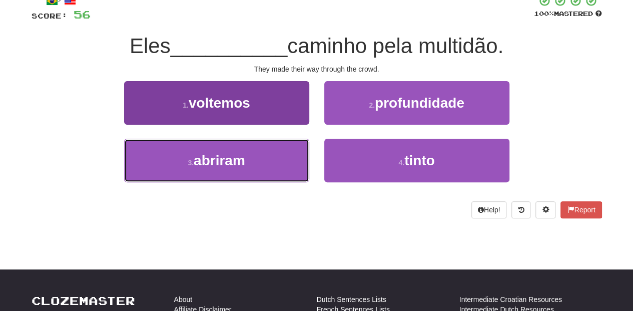
click at [290, 152] on button "3 . abriram" at bounding box center [216, 161] width 185 height 44
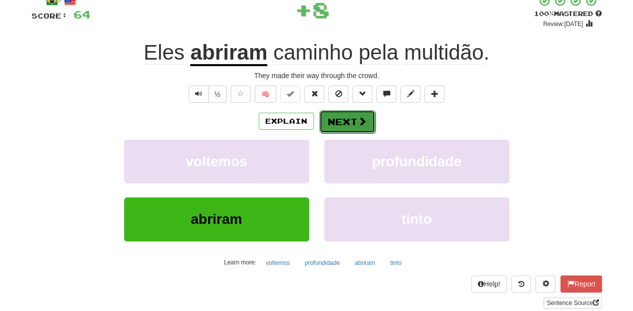
click at [339, 120] on button "Next" at bounding box center [347, 121] width 56 height 23
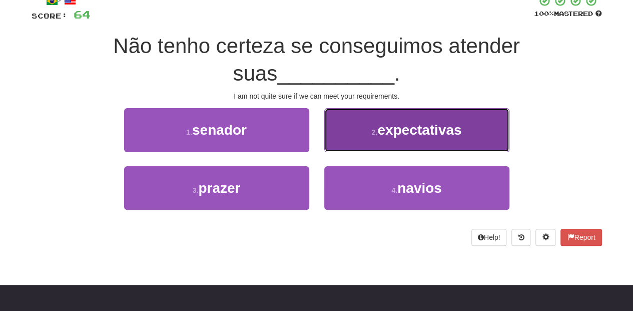
click at [337, 129] on button "2 . expectativas" at bounding box center [416, 130] width 185 height 44
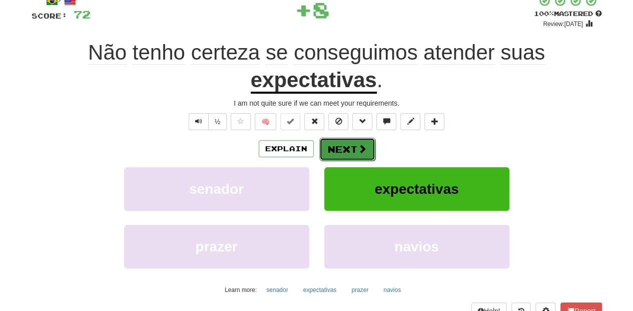
click at [331, 142] on button "Next" at bounding box center [347, 149] width 56 height 23
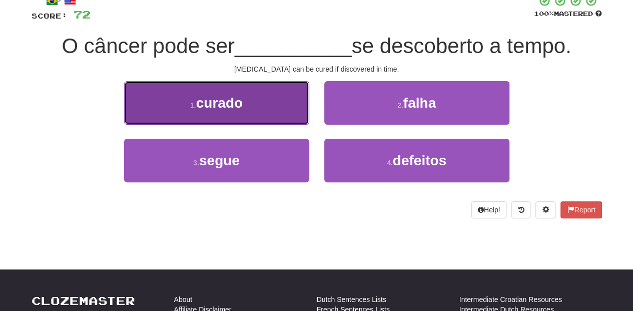
click at [258, 112] on button "1 . curado" at bounding box center [216, 103] width 185 height 44
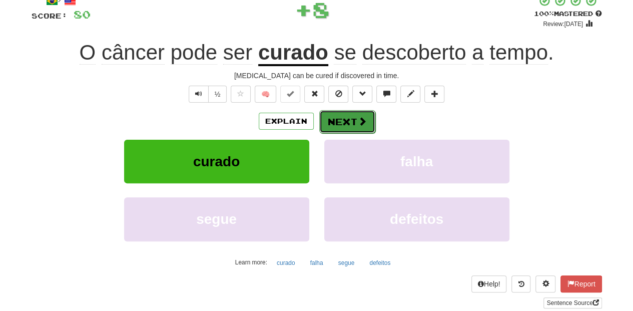
click at [326, 123] on button "Next" at bounding box center [347, 121] width 56 height 23
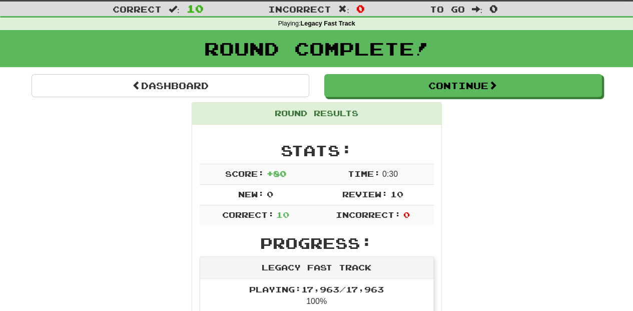
scroll to position [10, 0]
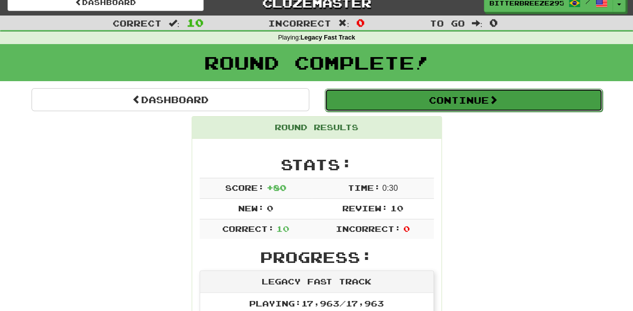
click at [444, 99] on button "Continue" at bounding box center [464, 100] width 278 height 23
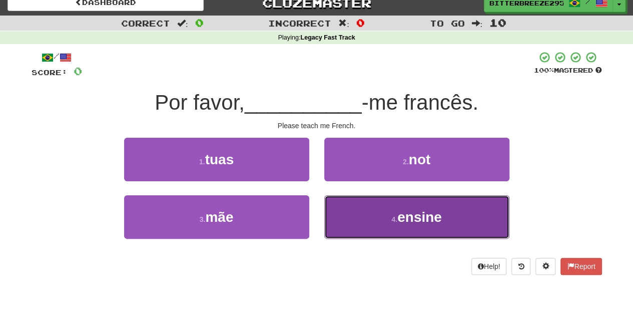
click at [355, 203] on button "4 . ensine" at bounding box center [416, 217] width 185 height 44
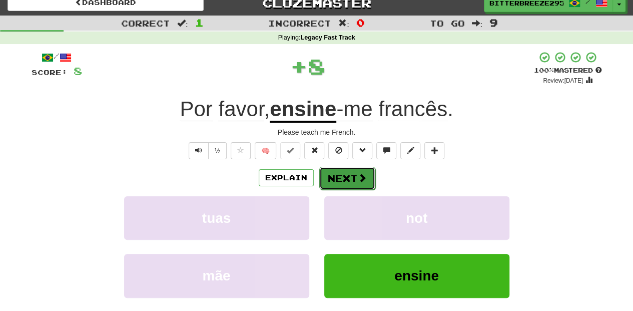
click at [345, 174] on button "Next" at bounding box center [347, 178] width 56 height 23
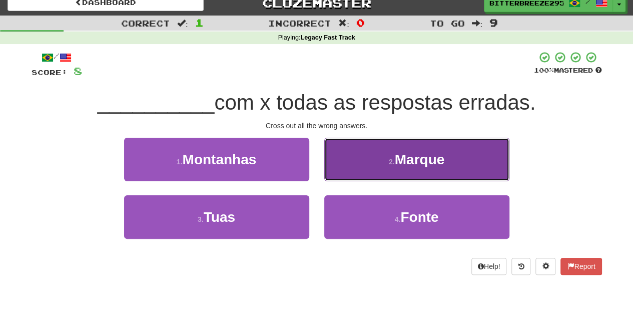
click at [357, 163] on button "2 . Marque" at bounding box center [416, 160] width 185 height 44
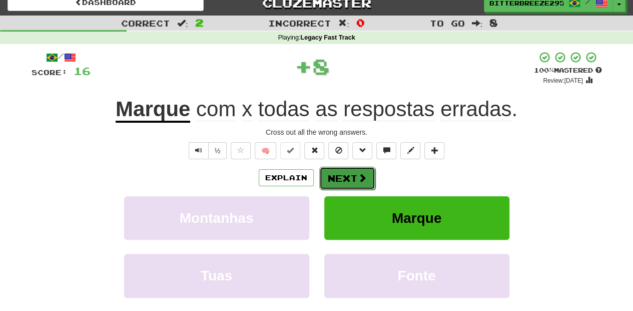
click at [345, 178] on button "Next" at bounding box center [347, 178] width 56 height 23
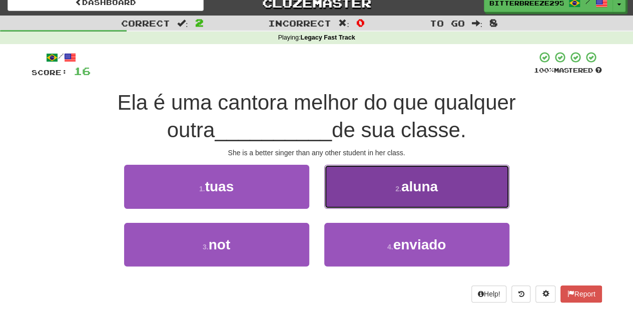
click at [344, 192] on button "2 . aluna" at bounding box center [416, 187] width 185 height 44
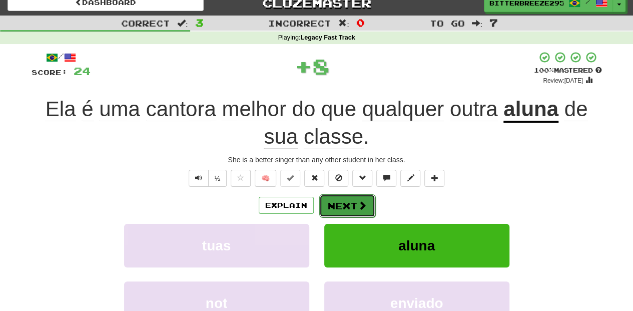
click at [338, 205] on button "Next" at bounding box center [347, 205] width 56 height 23
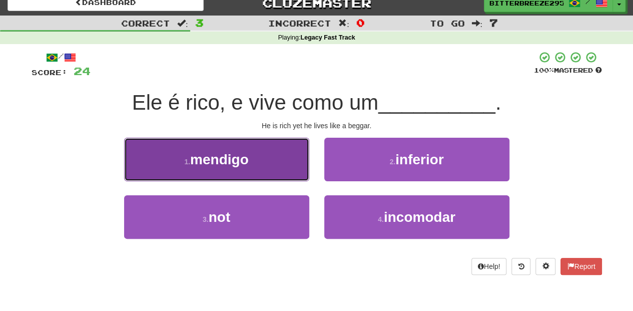
click at [262, 179] on button "1 . mendigo" at bounding box center [216, 160] width 185 height 44
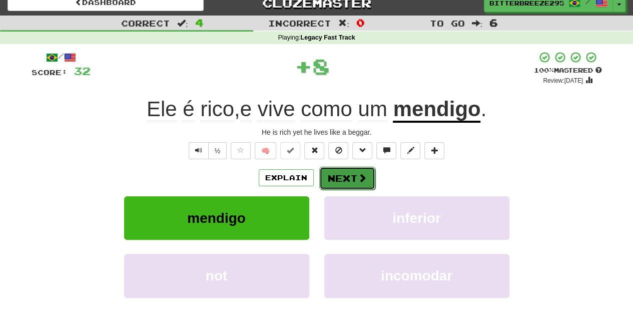
click at [319, 179] on button "Next" at bounding box center [347, 178] width 56 height 23
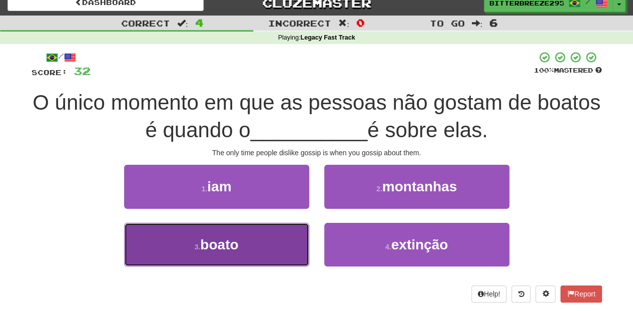
click at [260, 241] on button "3 . boato" at bounding box center [216, 245] width 185 height 44
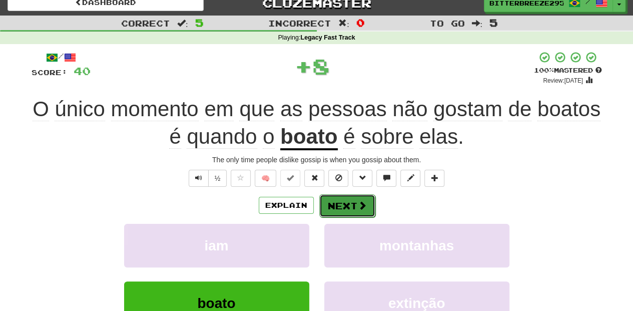
click at [323, 203] on button "Next" at bounding box center [347, 205] width 56 height 23
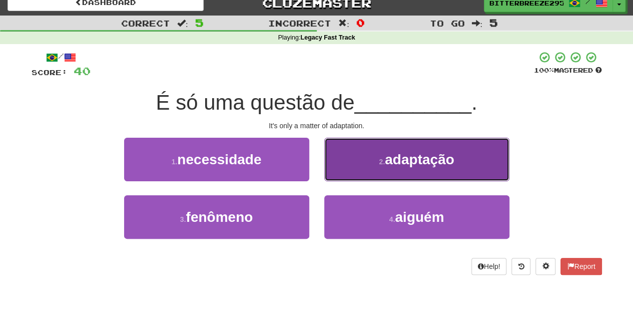
click at [348, 164] on button "2 . adaptação" at bounding box center [416, 160] width 185 height 44
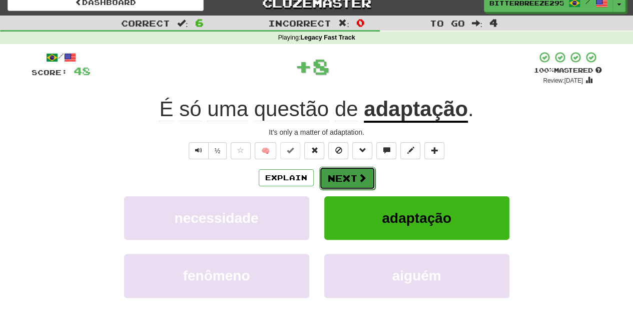
click at [340, 176] on button "Next" at bounding box center [347, 178] width 56 height 23
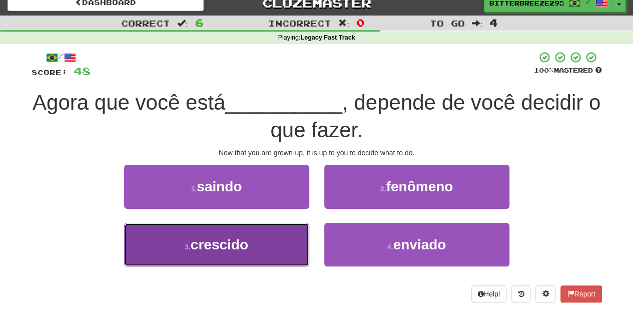
click at [280, 251] on button "3 . crescido" at bounding box center [216, 245] width 185 height 44
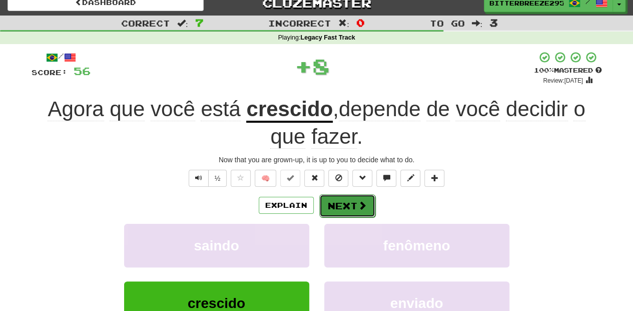
click at [330, 202] on button "Next" at bounding box center [347, 205] width 56 height 23
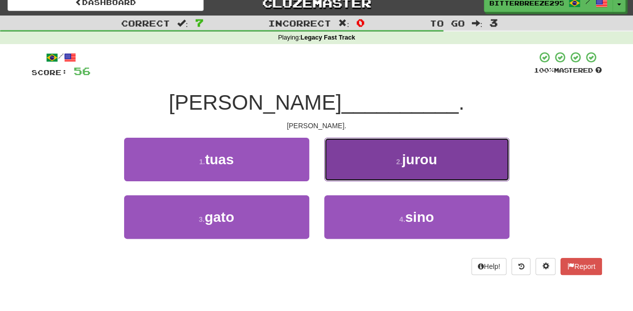
click at [348, 173] on button "2 . jurou" at bounding box center [416, 160] width 185 height 44
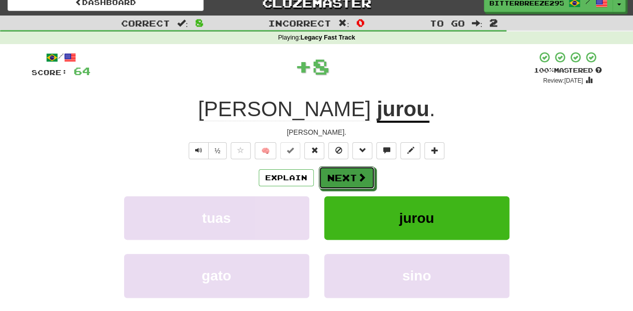
click at [348, 173] on button "Next" at bounding box center [347, 177] width 56 height 23
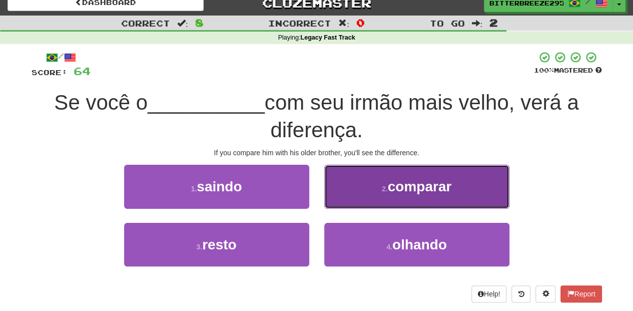
click at [354, 200] on button "2 . comparar" at bounding box center [416, 187] width 185 height 44
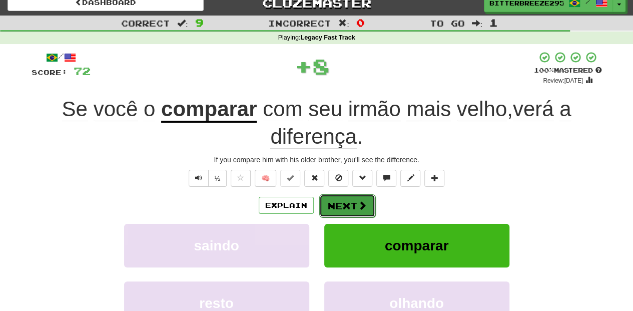
click at [348, 209] on button "Next" at bounding box center [347, 205] width 56 height 23
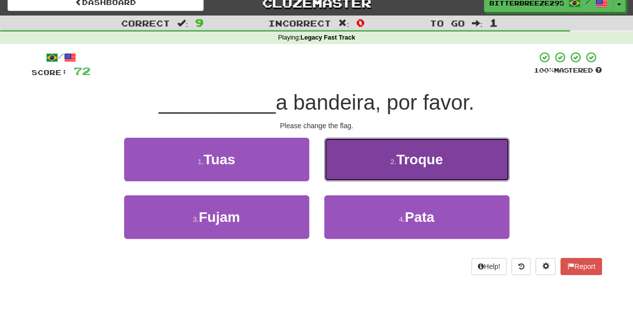
click at [344, 169] on button "2 . Troque" at bounding box center [416, 160] width 185 height 44
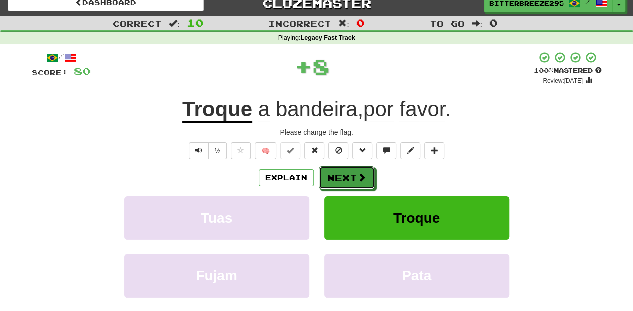
click at [344, 169] on button "Next" at bounding box center [347, 177] width 56 height 23
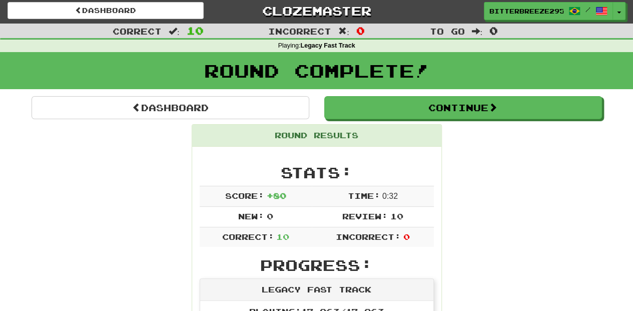
scroll to position [0, 0]
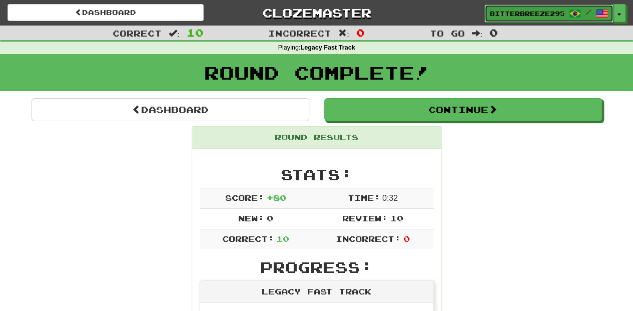
click at [505, 15] on span "BitterBreeze2956" at bounding box center [527, 13] width 74 height 9
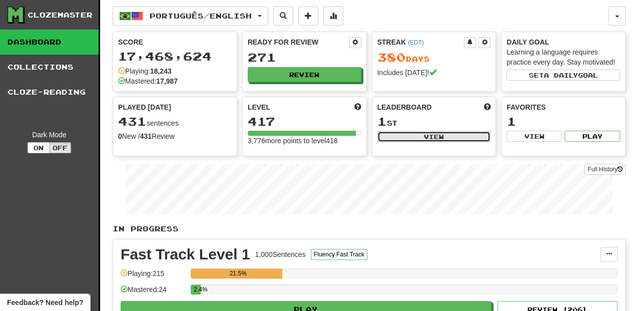
click at [419, 133] on button "View" at bounding box center [434, 136] width 114 height 11
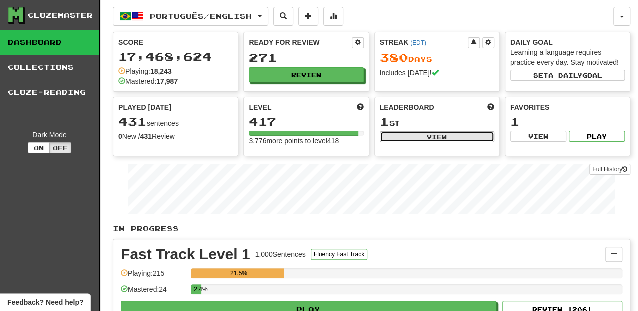
select select "**********"
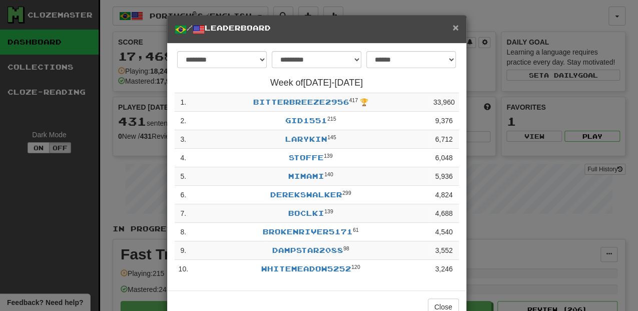
click at [452, 24] on span "×" at bounding box center [455, 28] width 6 height 12
